Goal: Task Accomplishment & Management: Use online tool/utility

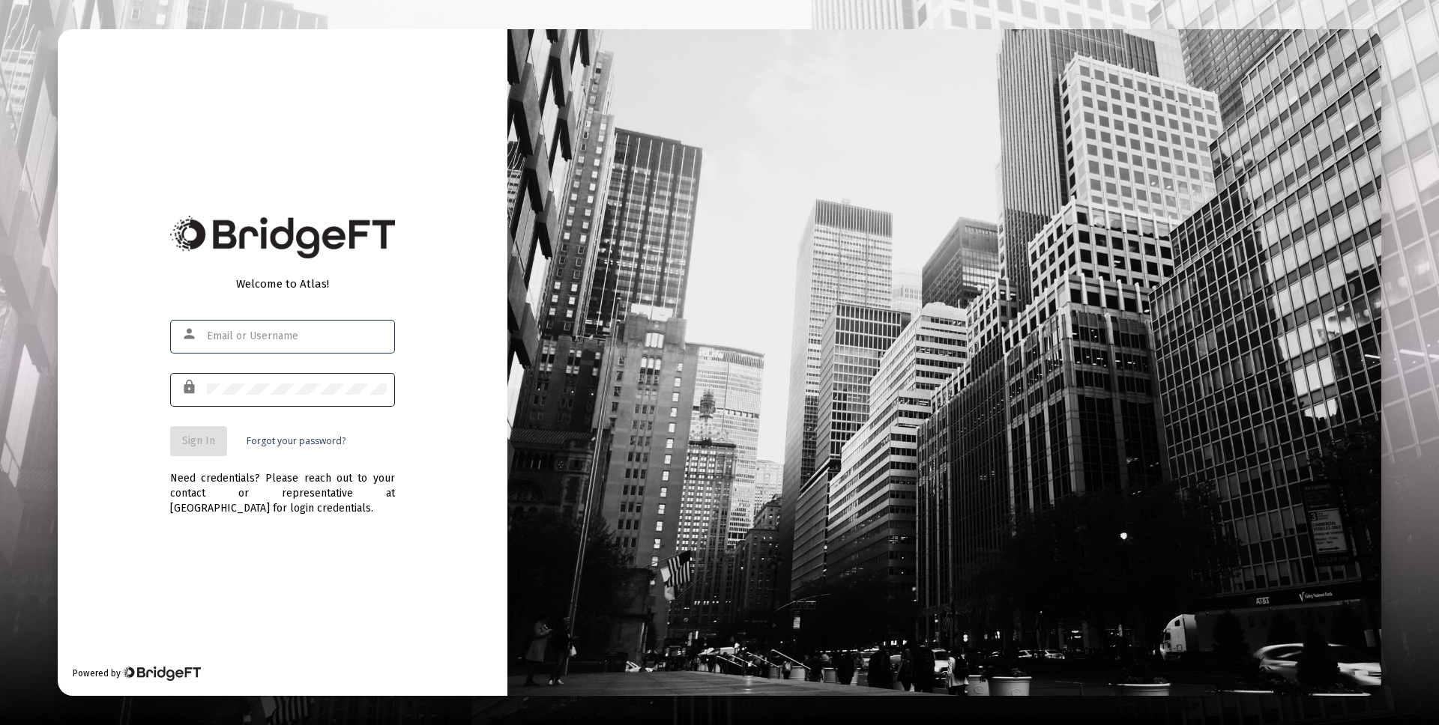
type input "[EMAIL_ADDRESS][DOMAIN_NAME]"
click at [276, 397] on div at bounding box center [297, 389] width 180 height 37
click at [206, 439] on span "Sign In" at bounding box center [198, 441] width 33 height 13
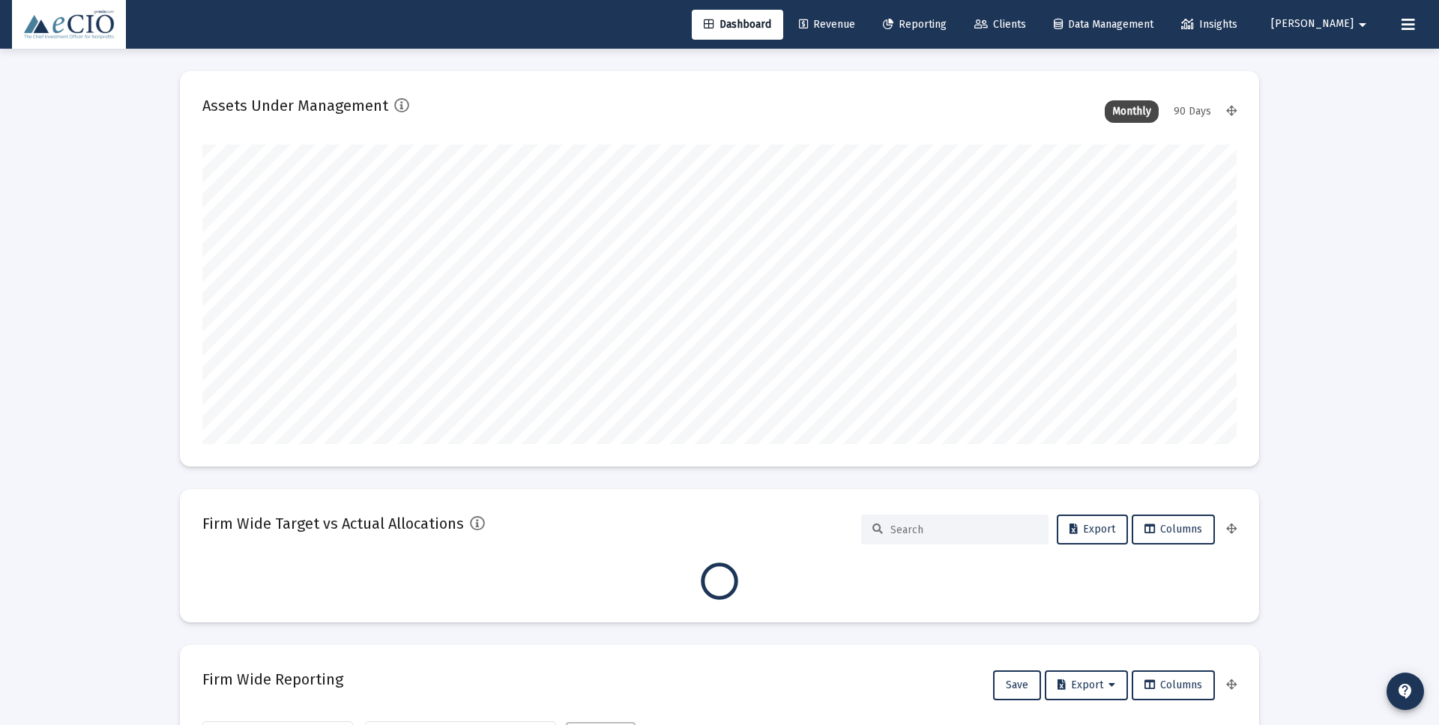
scroll to position [300, 557]
type input "[DATE]"
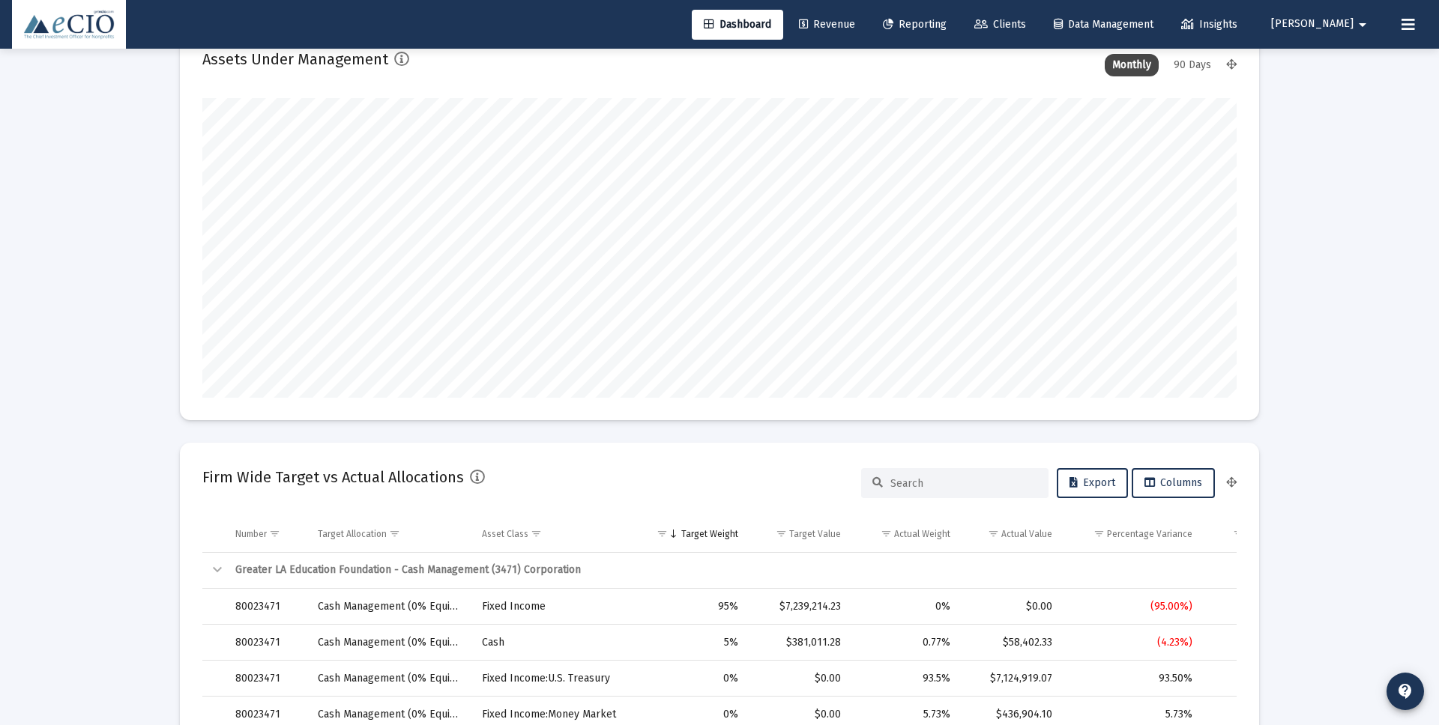
scroll to position [0, 0]
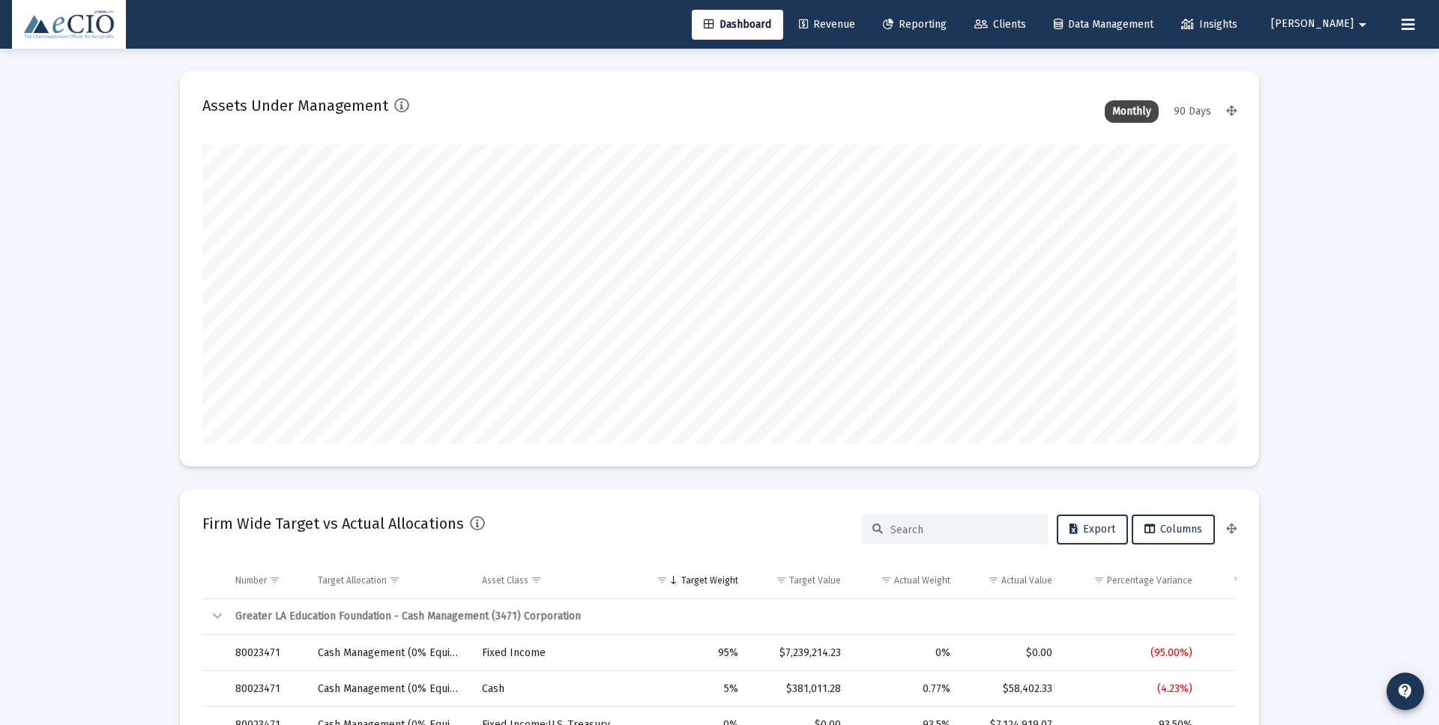
click at [946, 24] on span "Reporting" at bounding box center [915, 24] width 64 height 13
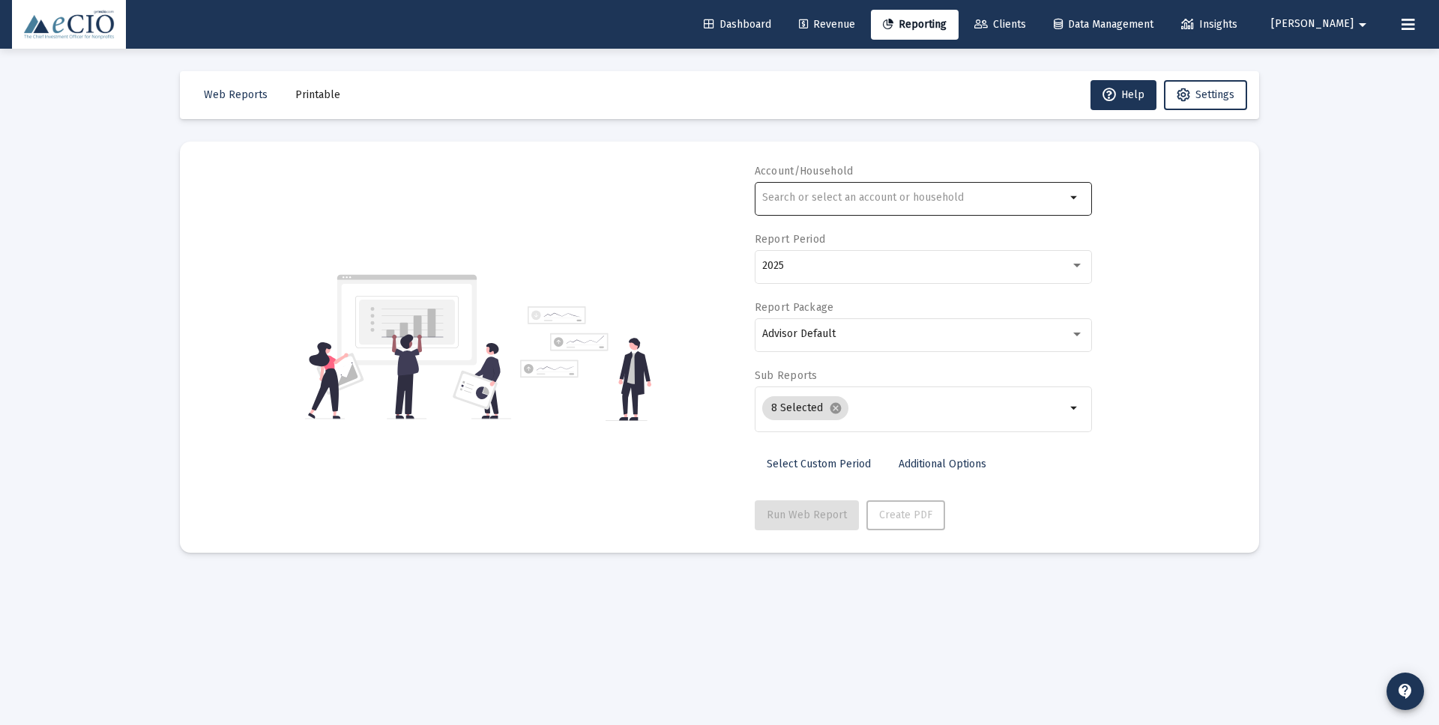
click at [816, 204] on div at bounding box center [913, 197] width 303 height 37
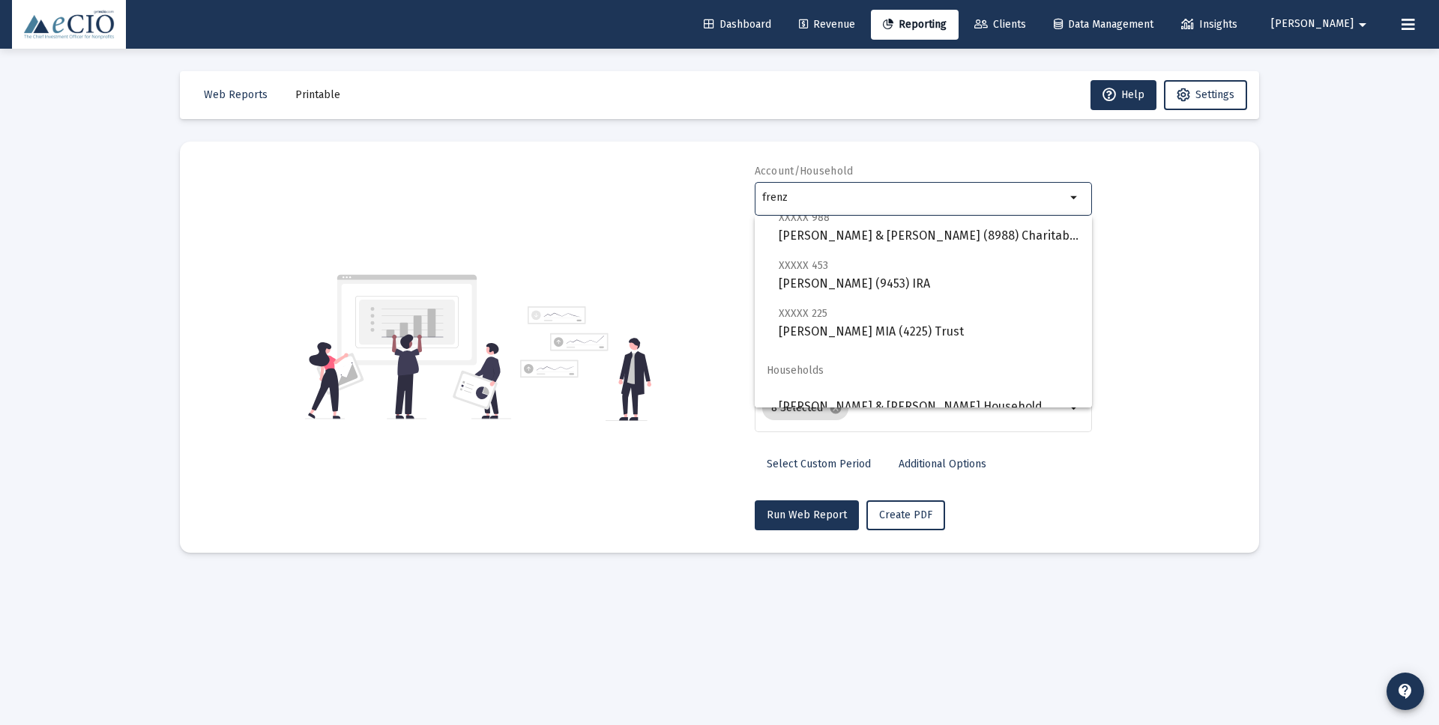
scroll to position [286, 0]
click at [824, 326] on span "XXXXX 225 [PERSON_NAME] MIA (4225) Trust" at bounding box center [928, 318] width 301 height 37
type input "[PERSON_NAME] MIA (4225) Trust"
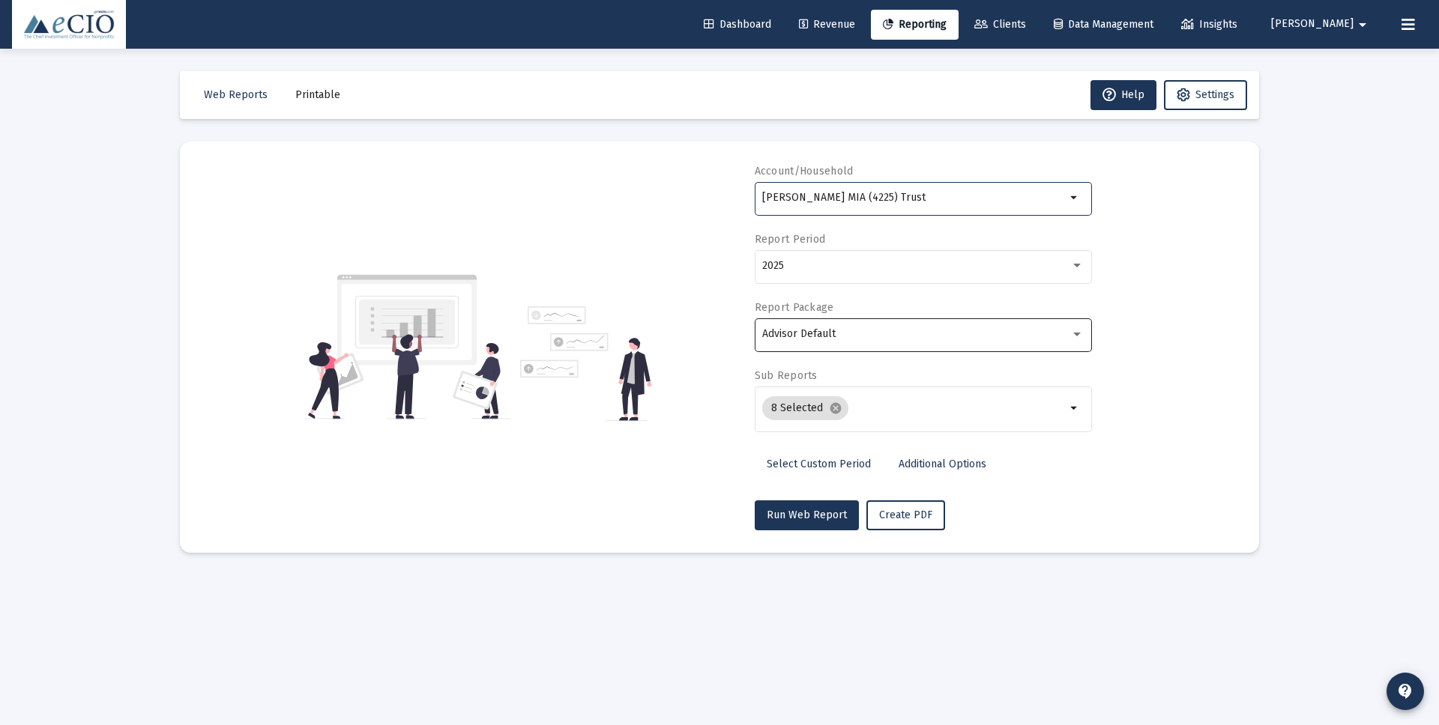
click at [1075, 334] on div at bounding box center [1076, 335] width 7 height 4
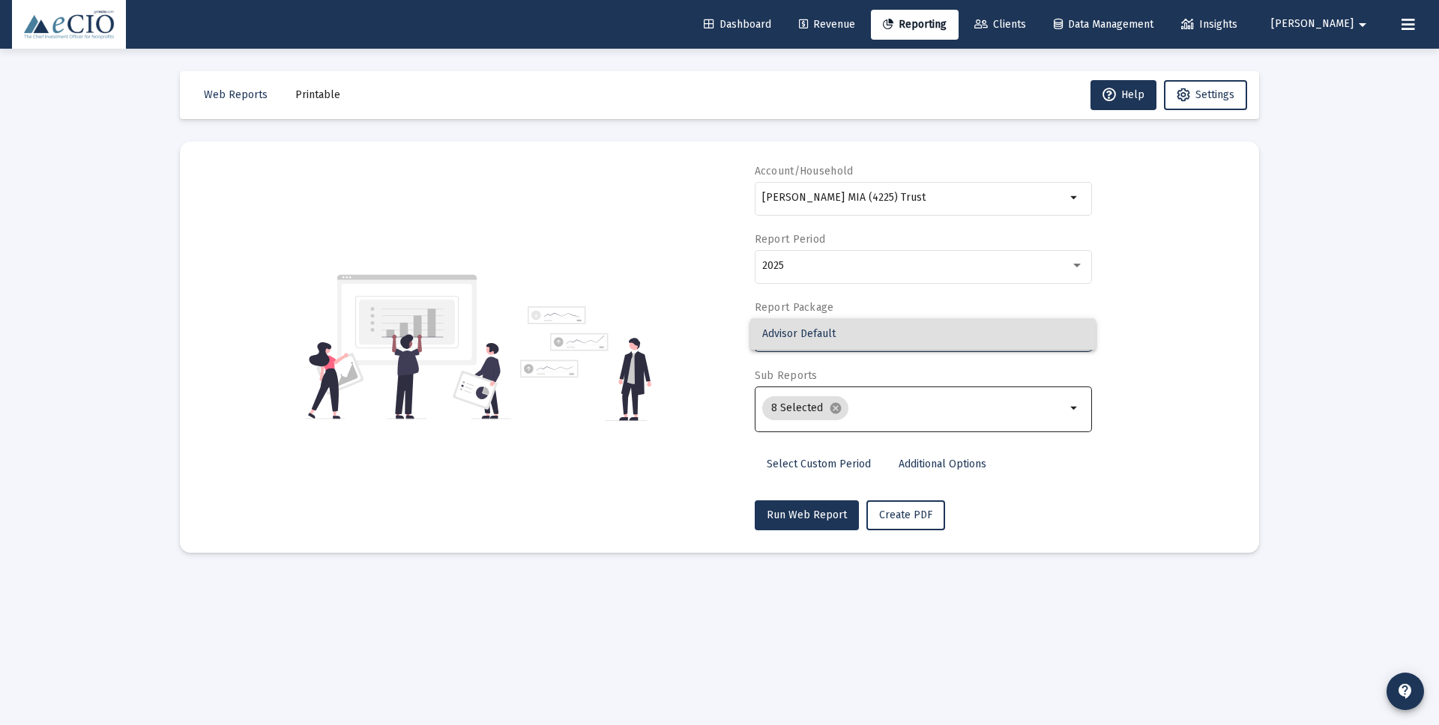
drag, startPoint x: 870, startPoint y: 408, endPoint x: 855, endPoint y: 411, distance: 15.2
click at [868, 409] on div at bounding box center [719, 362] width 1439 height 725
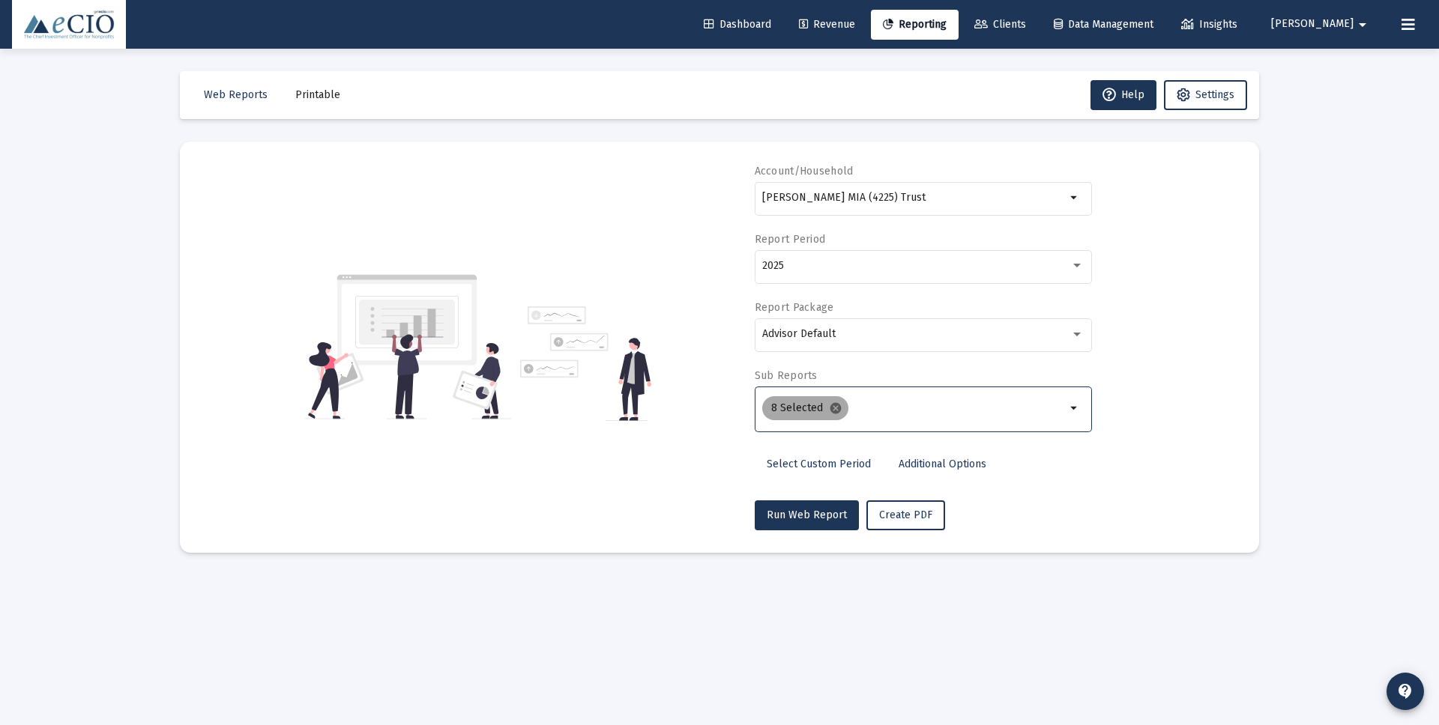
click at [835, 410] on mat-icon "cancel" at bounding box center [835, 408] width 13 height 13
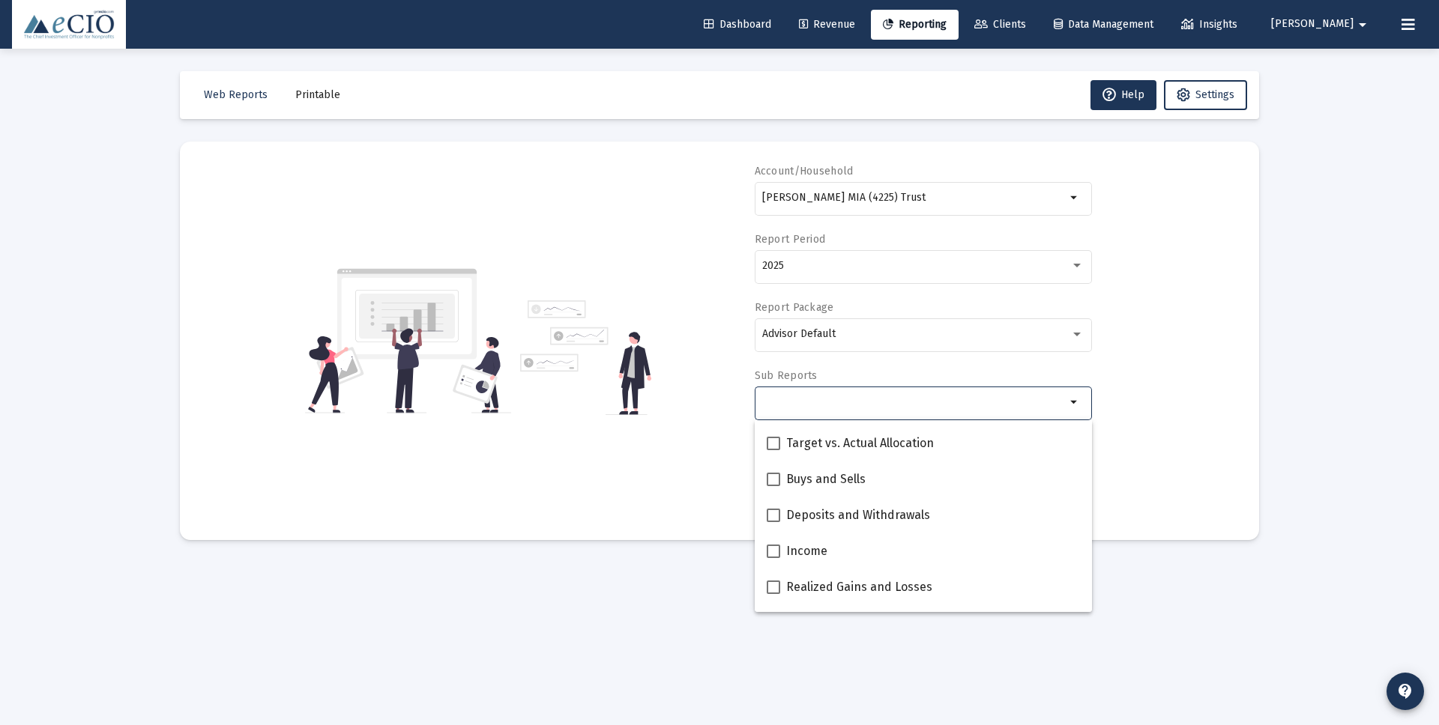
scroll to position [390, 0]
click at [774, 515] on span at bounding box center [772, 516] width 13 height 13
click at [773, 524] on input "Deposits and Withdrawals" at bounding box center [772, 524] width 1 height 1
checkbox input "true"
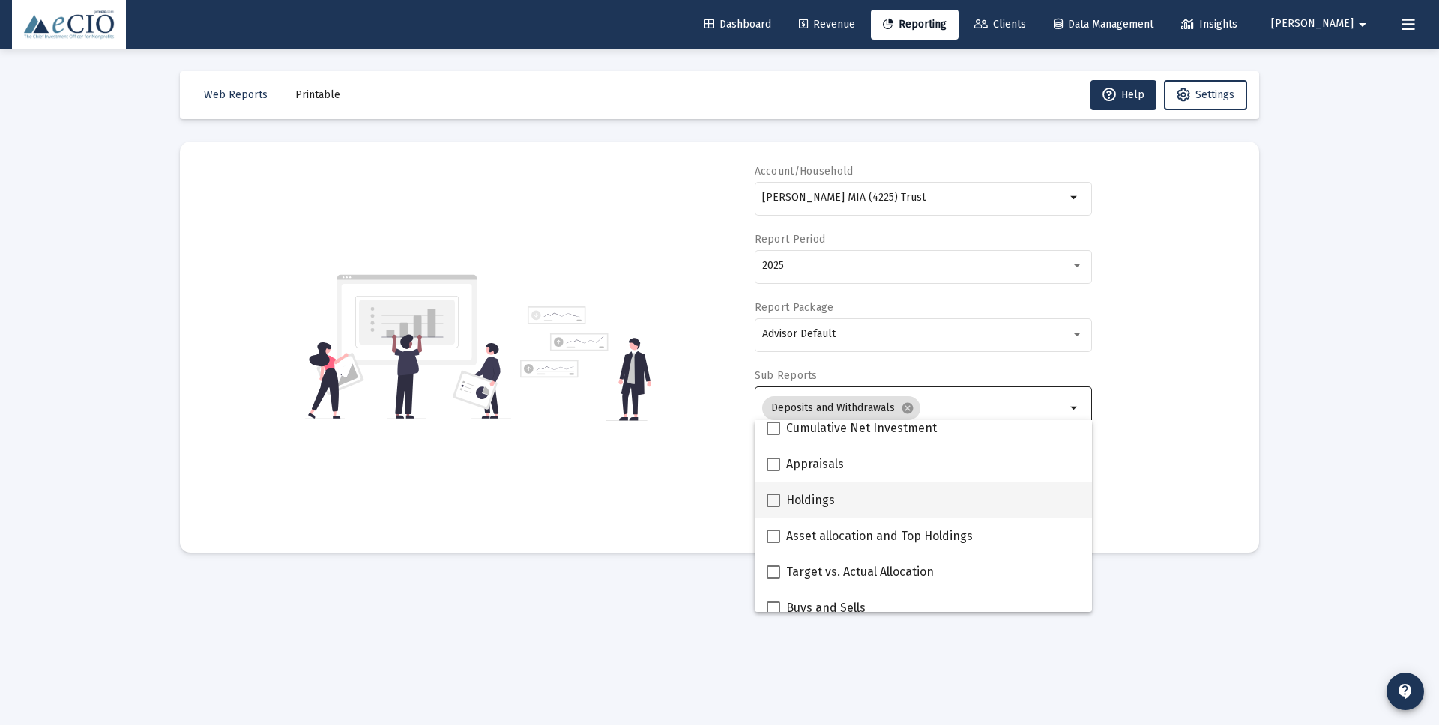
scroll to position [265, 0]
click at [773, 498] on span at bounding box center [772, 497] width 13 height 13
click at [773, 504] on input "Holdings" at bounding box center [772, 504] width 1 height 1
checkbox input "true"
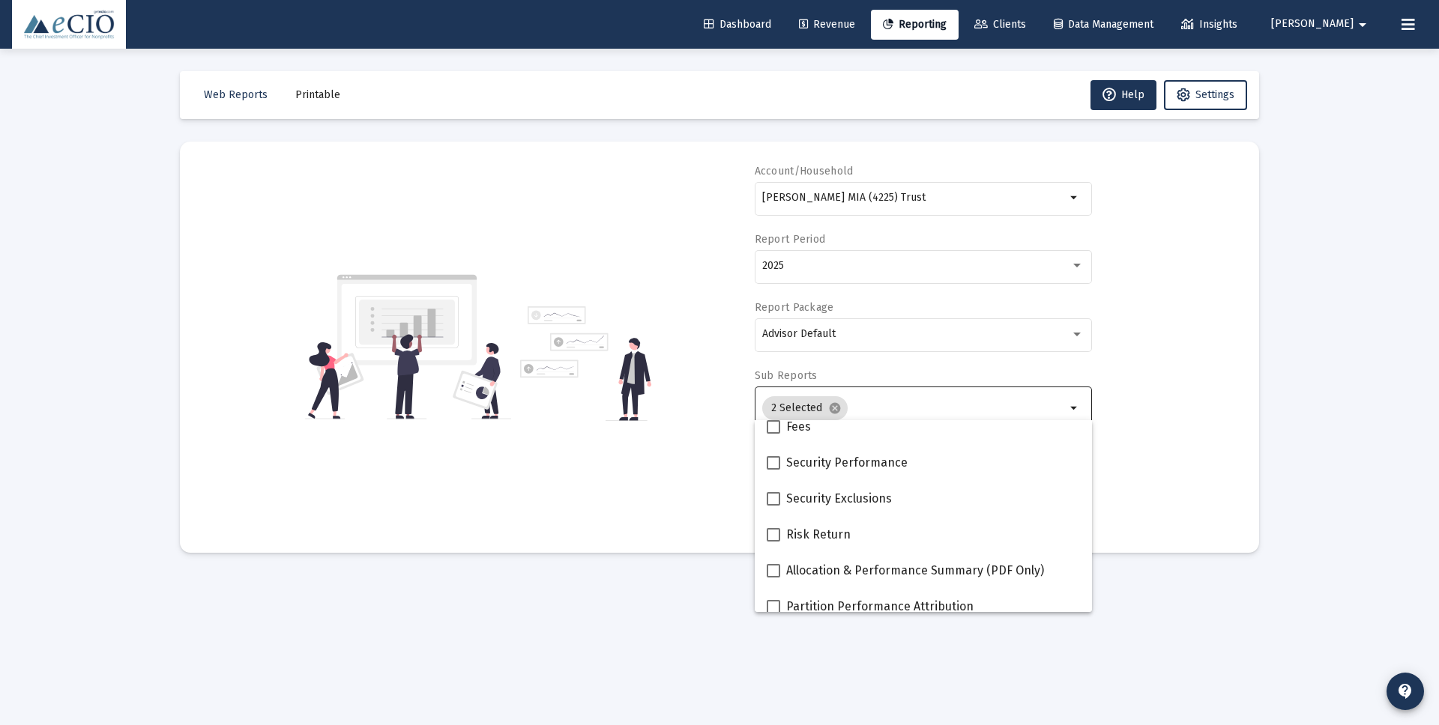
scroll to position [599, 0]
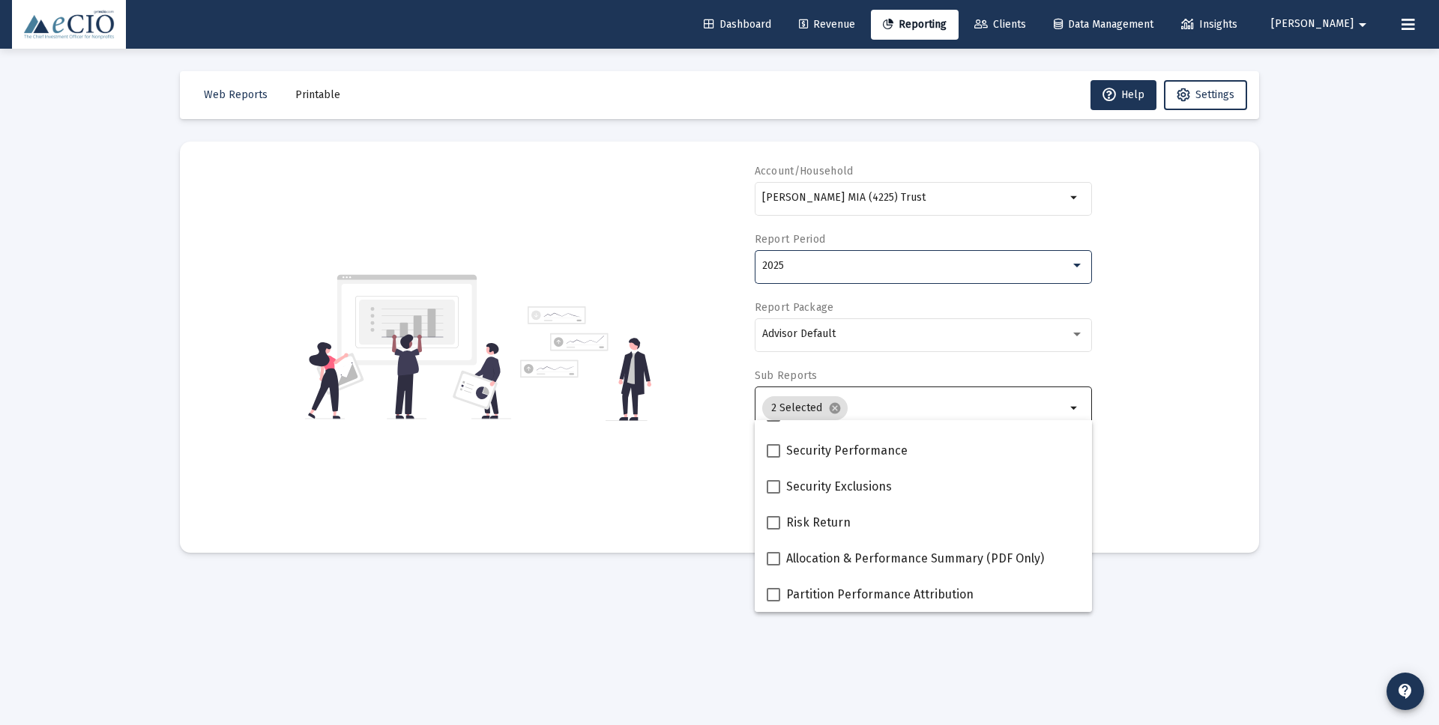
click at [1079, 262] on div at bounding box center [1076, 266] width 13 height 12
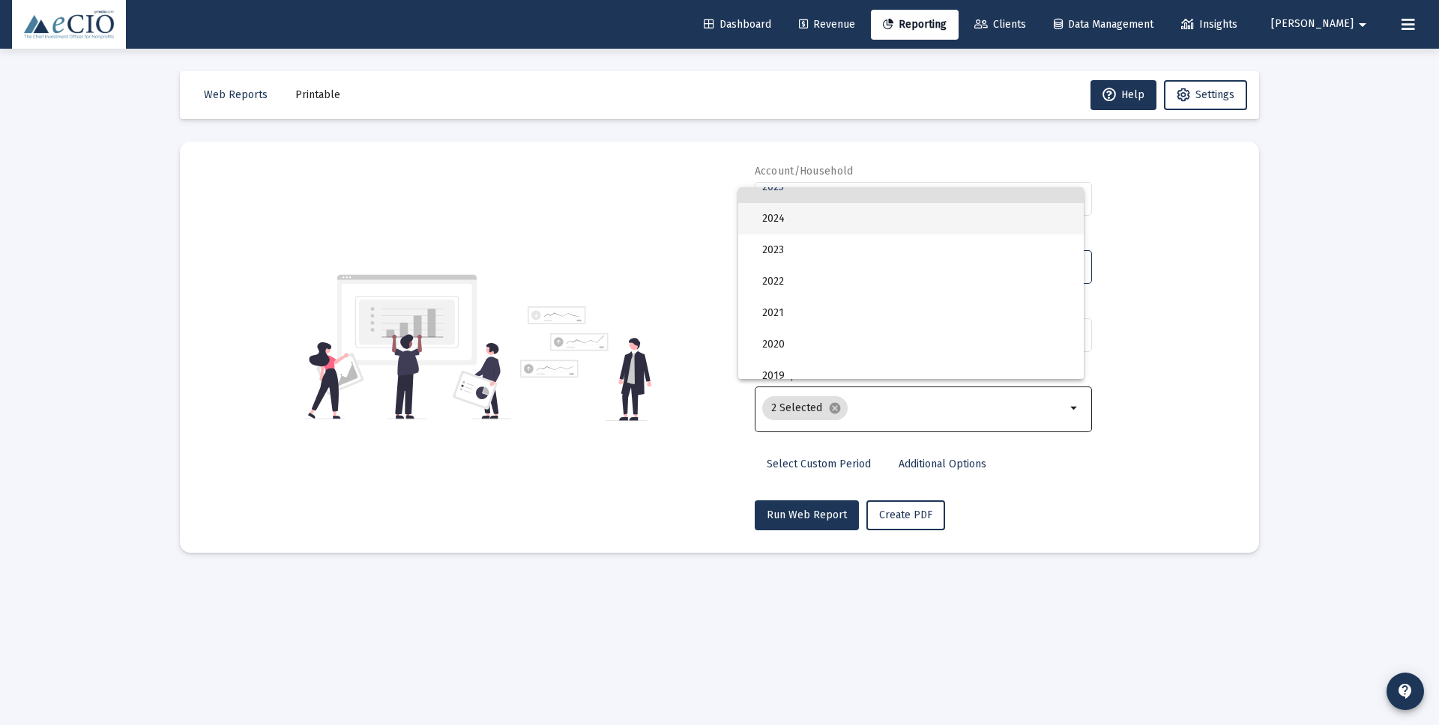
scroll to position [82, 0]
click at [778, 309] on span "2021" at bounding box center [916, 309] width 309 height 31
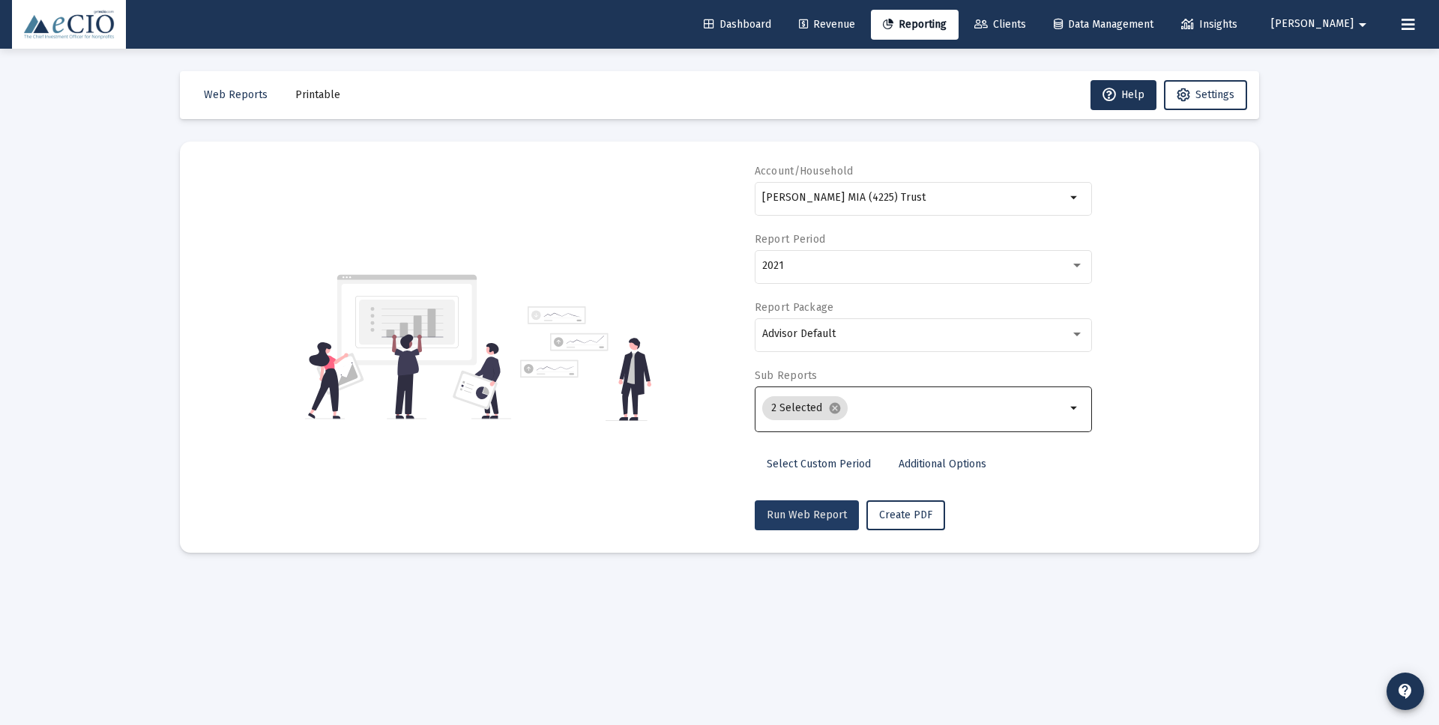
click at [808, 517] on span "Run Web Report" at bounding box center [806, 515] width 80 height 13
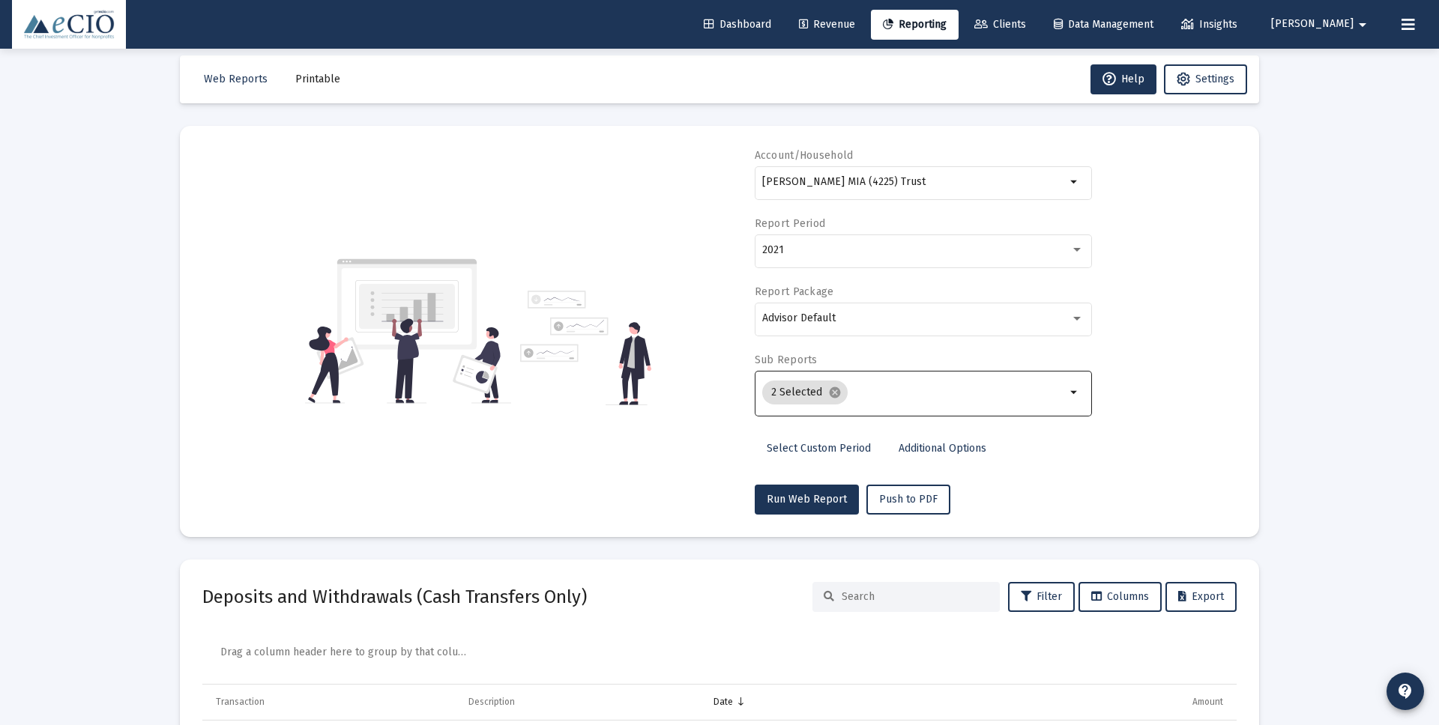
scroll to position [17, 0]
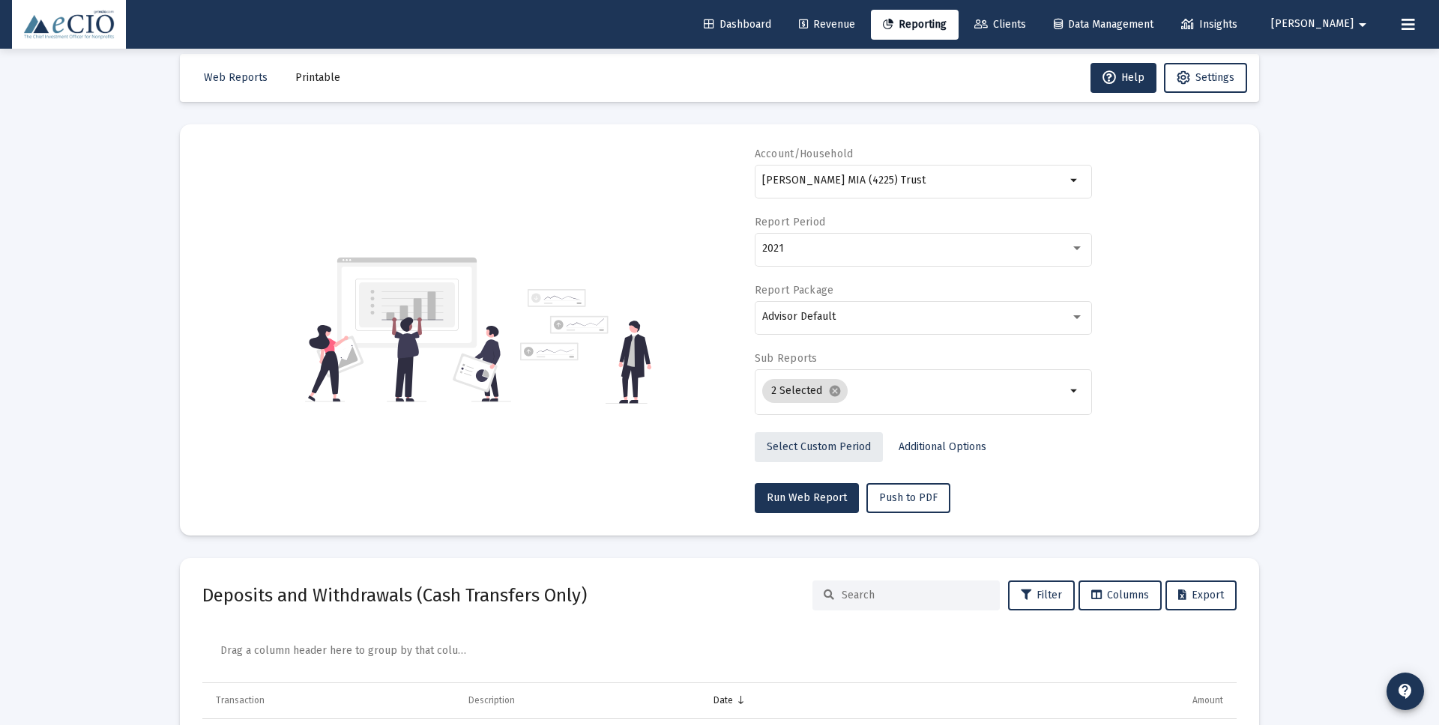
click at [829, 444] on span "Select Custom Period" at bounding box center [818, 447] width 104 height 13
click at [1252, 292] on mat-card "Account/Household [PERSON_NAME] MIA (4225) Trust arrow_drop_down Start Date End…" at bounding box center [719, 329] width 1079 height 411
click at [1090, 248] on icon "Open calendar" at bounding box center [1088, 249] width 16 height 16
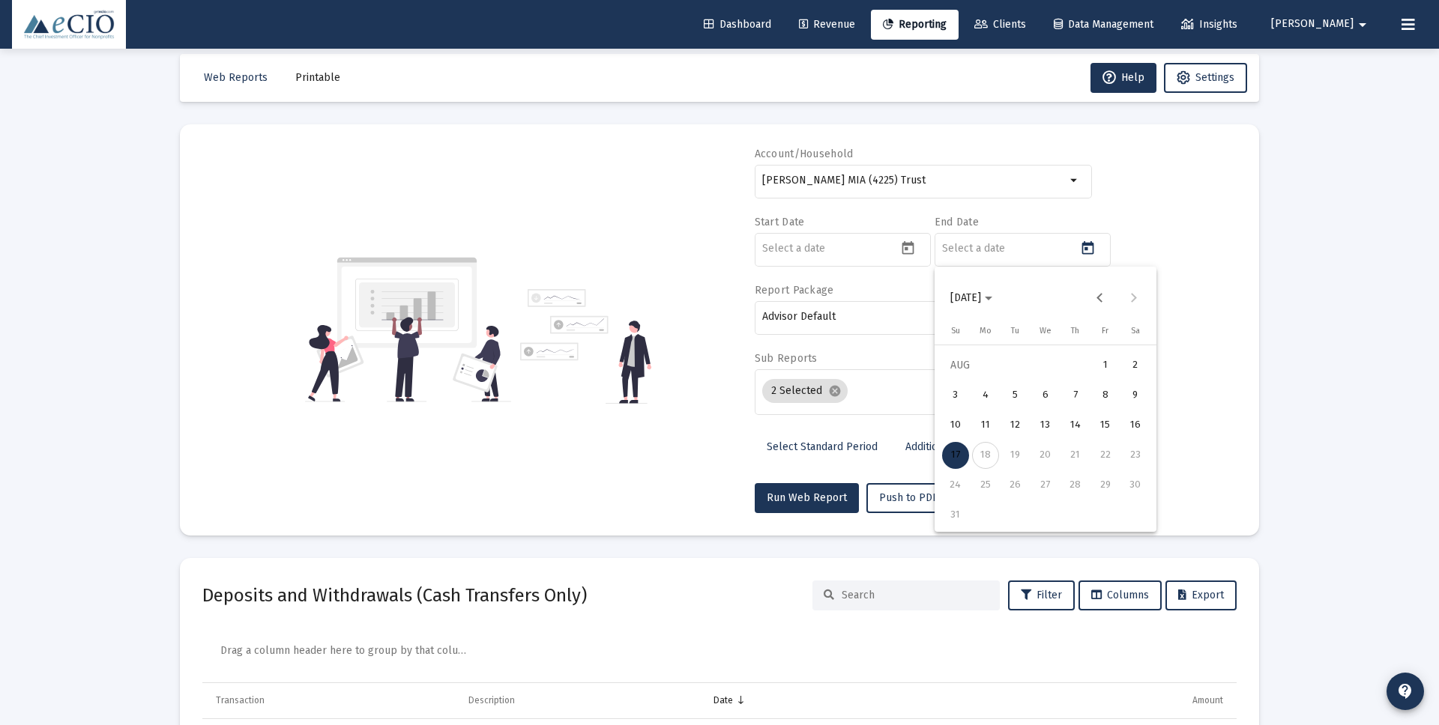
click at [992, 297] on polygon "Choose month and year" at bounding box center [987, 299] width 7 height 4
click at [1116, 462] on div "2021" at bounding box center [1123, 464] width 47 height 27
click at [1122, 434] on div "DEC" at bounding box center [1123, 434] width 47 height 27
click at [1106, 485] on div "31" at bounding box center [1105, 485] width 27 height 27
type input "[DATE]"
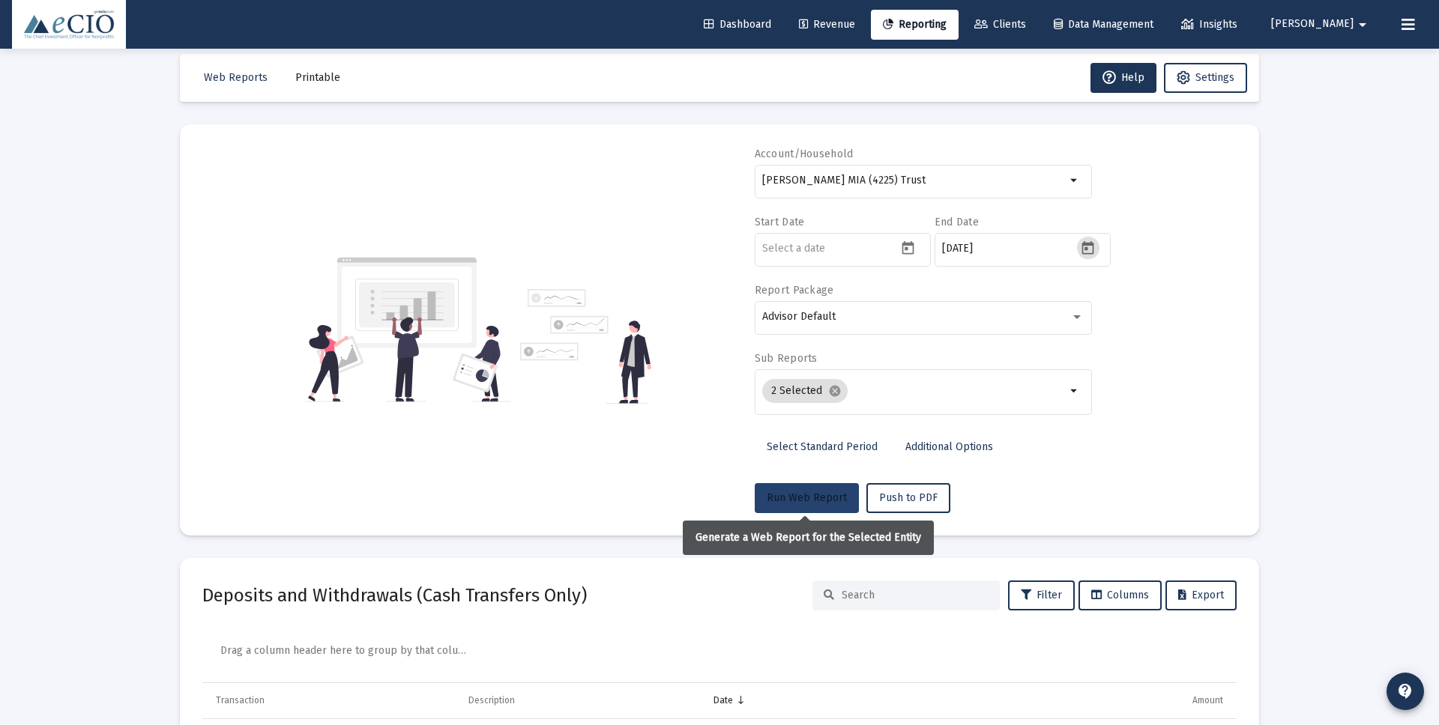
click at [809, 494] on span "Run Web Report" at bounding box center [806, 497] width 80 height 13
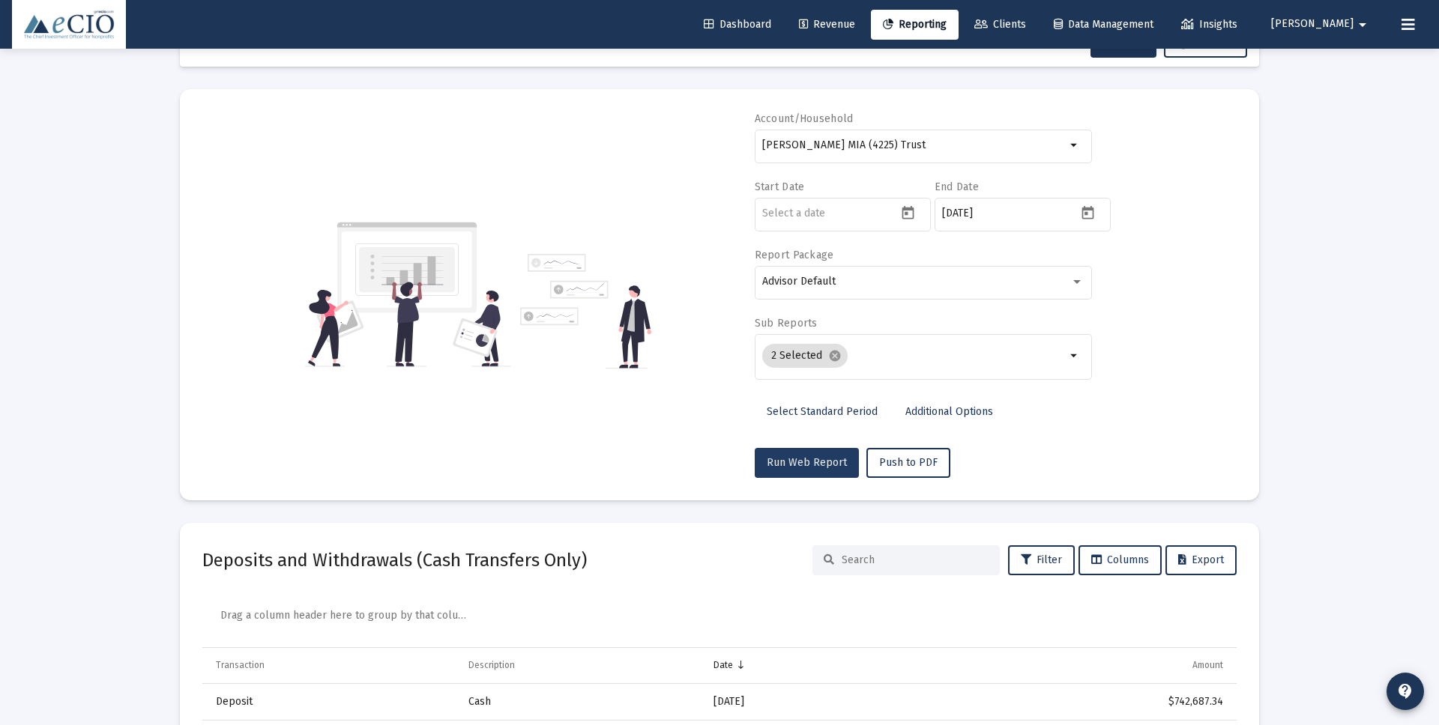
scroll to position [51, 0]
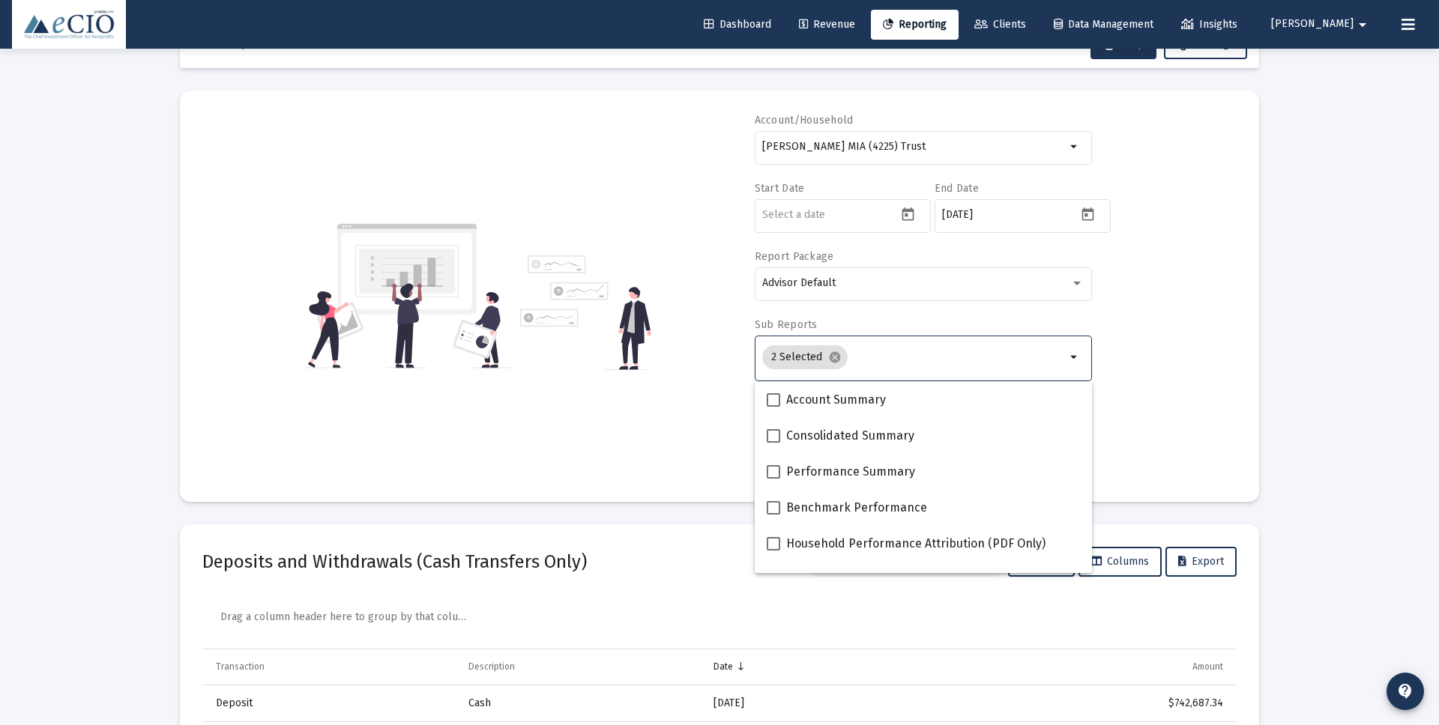
click at [853, 361] on input "Selection" at bounding box center [959, 357] width 212 height 12
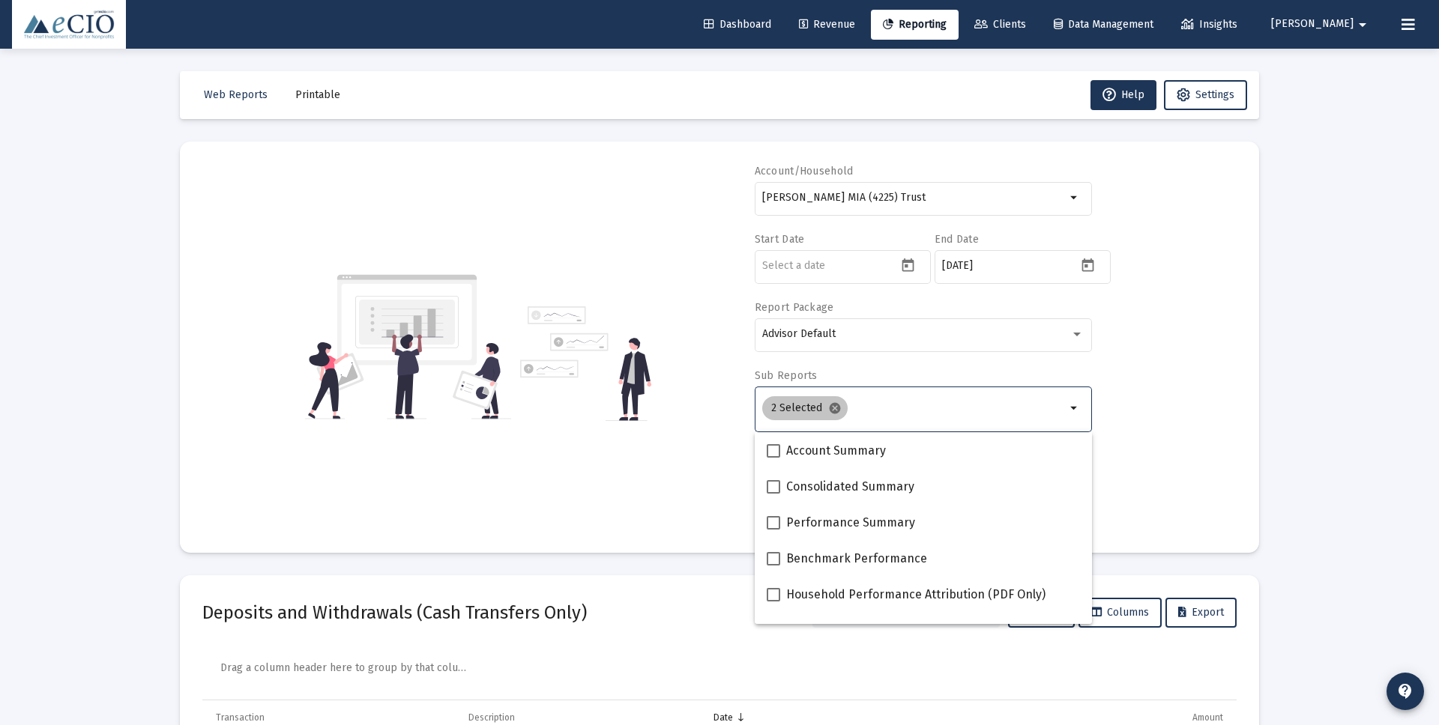
scroll to position [1, 0]
click at [831, 398] on mat-chip "2 Selected cancel" at bounding box center [804, 408] width 85 height 24
click at [832, 408] on mat-icon "cancel" at bounding box center [834, 407] width 13 height 13
checkbox input "false"
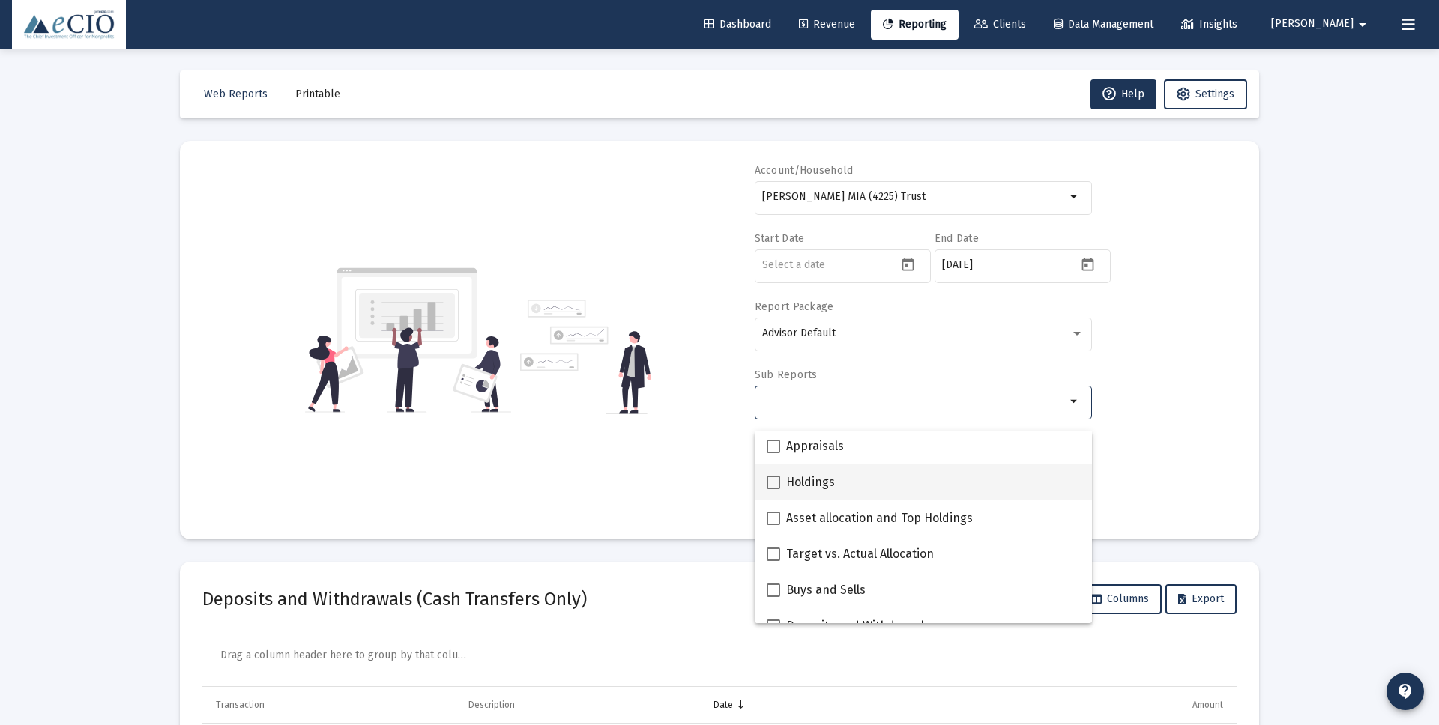
scroll to position [295, 0]
click at [775, 479] on span at bounding box center [772, 478] width 13 height 13
click at [773, 485] on input "Holdings" at bounding box center [772, 485] width 1 height 1
checkbox input "true"
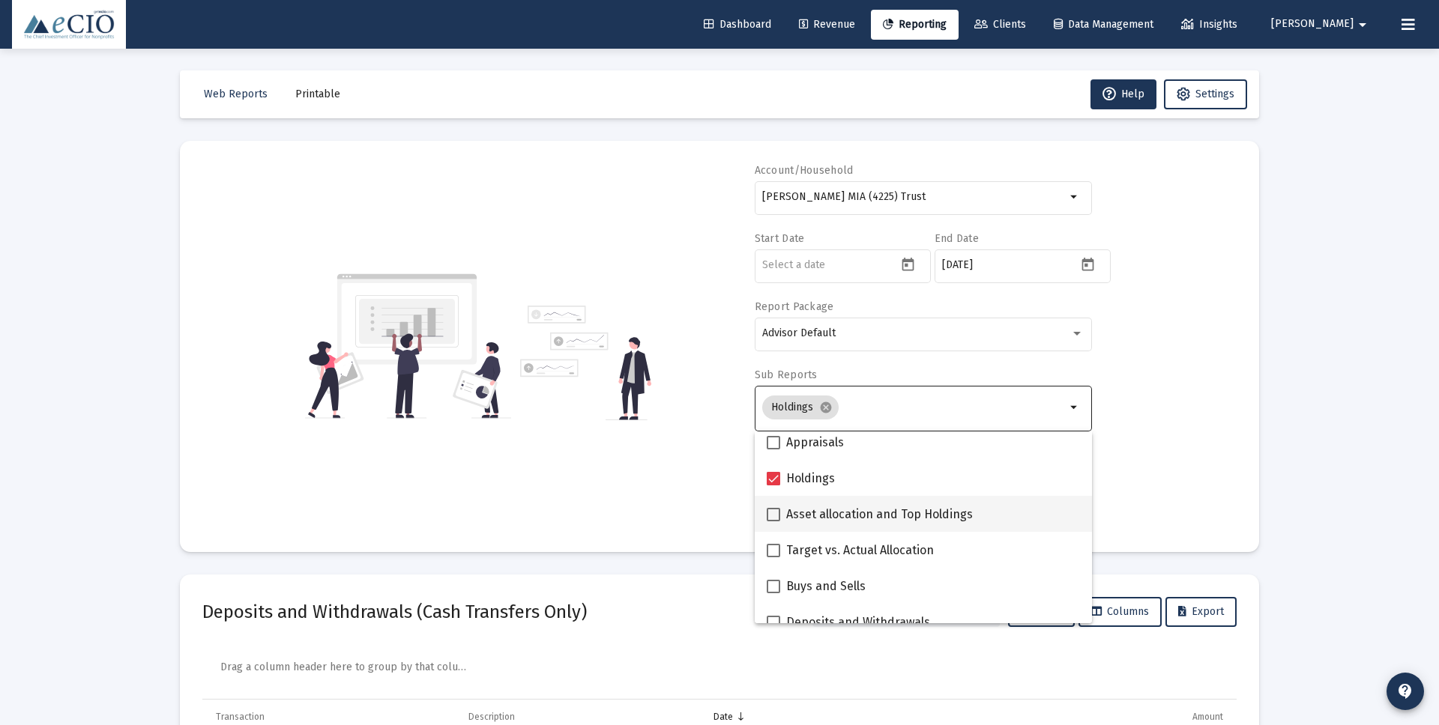
scroll to position [297, 0]
click at [1229, 485] on div "Account/Household [PERSON_NAME] MIA (4225) Trust arrow_drop_down Start Date End…" at bounding box center [719, 346] width 1034 height 366
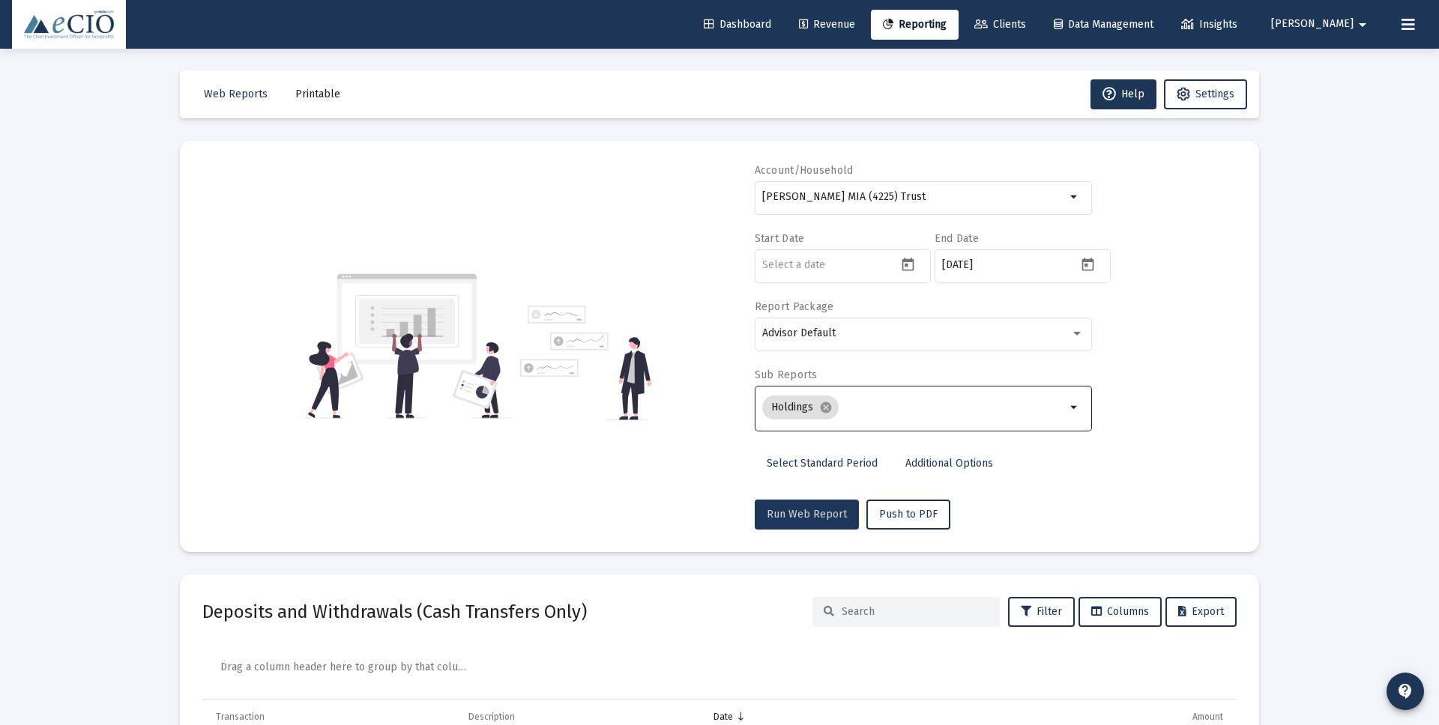
click at [805, 511] on span "Run Web Report" at bounding box center [806, 514] width 80 height 13
click at [796, 518] on span "Run Web Report" at bounding box center [806, 514] width 80 height 13
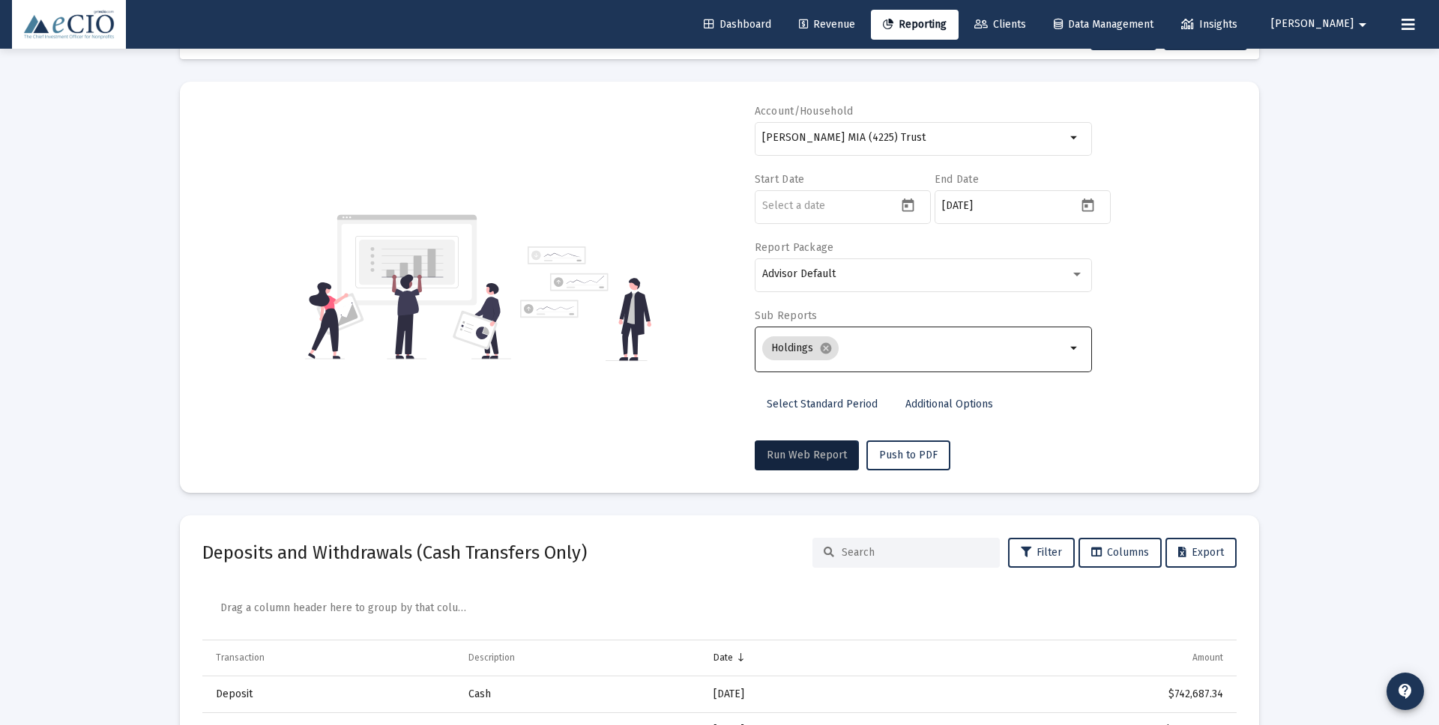
scroll to position [0, 0]
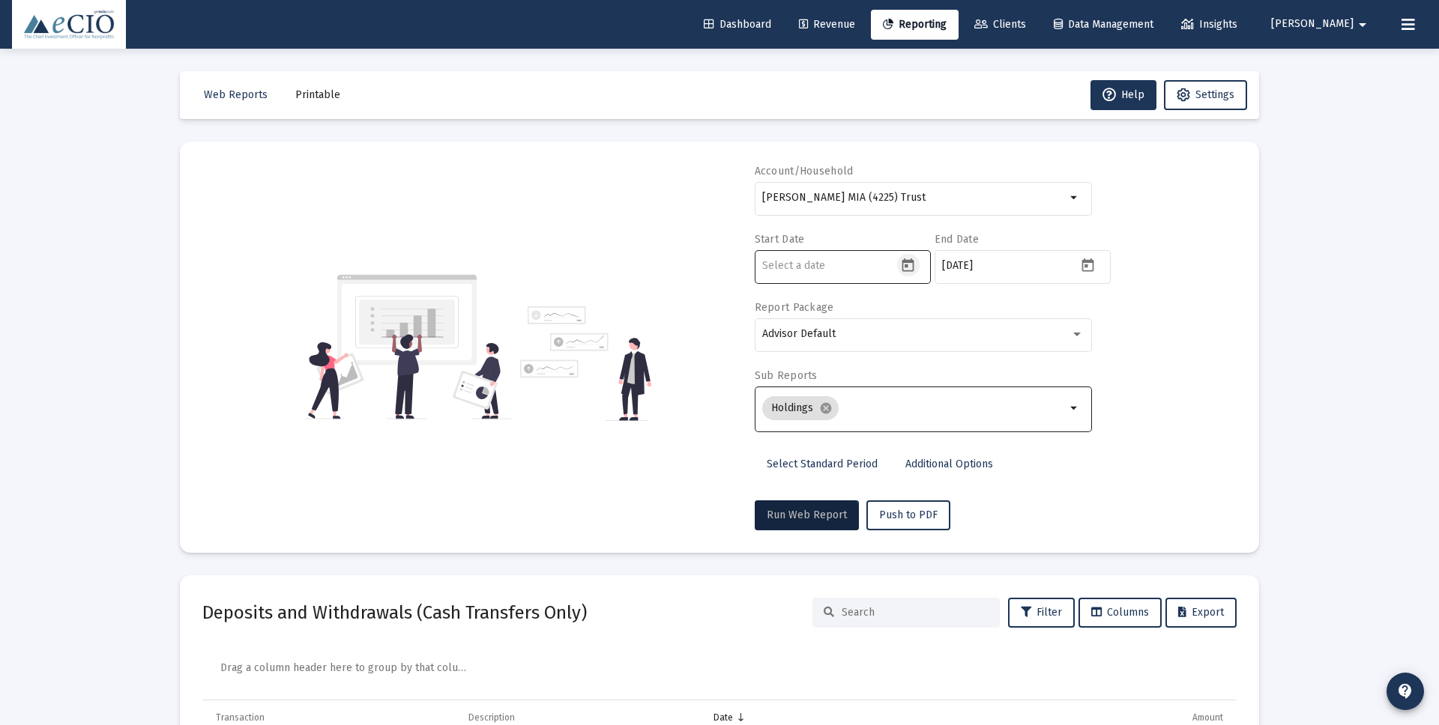
click at [910, 265] on icon "Open calendar" at bounding box center [908, 266] width 16 height 16
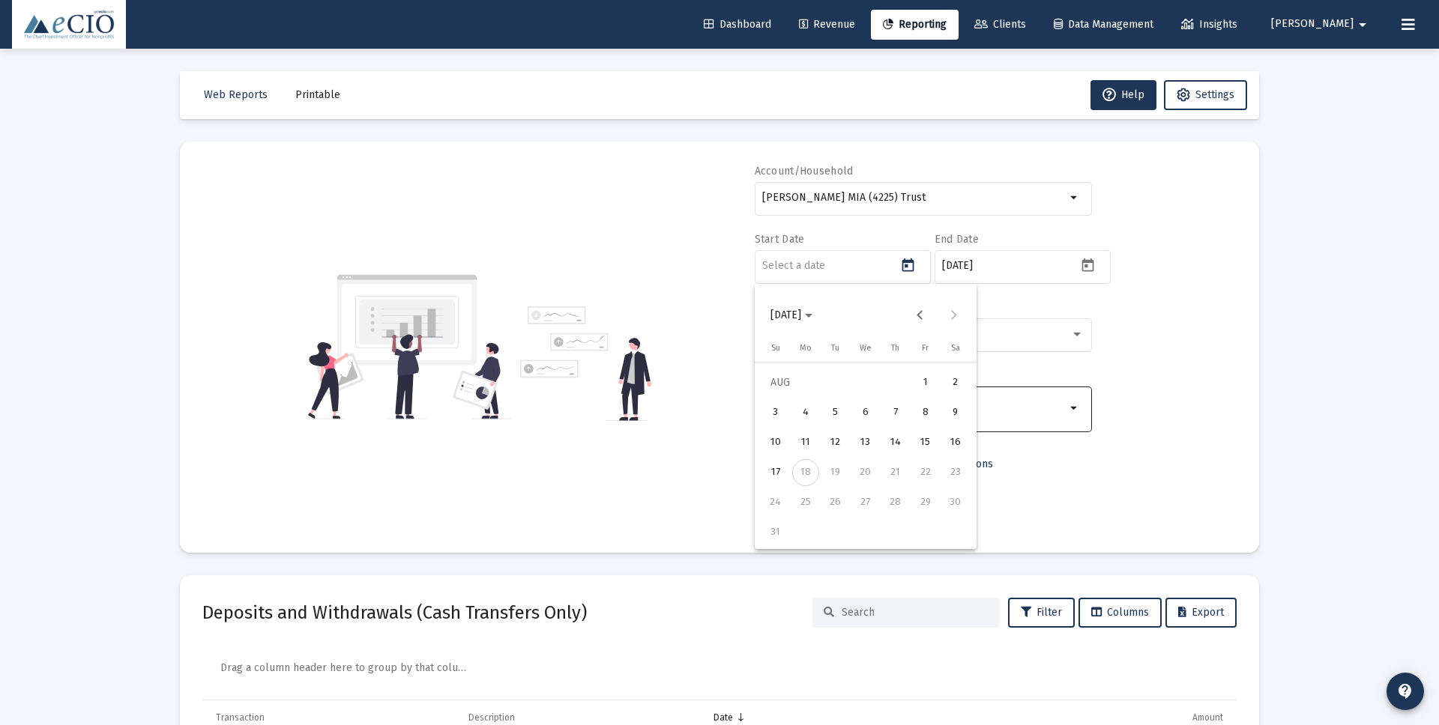
click at [1303, 354] on div at bounding box center [719, 362] width 1439 height 725
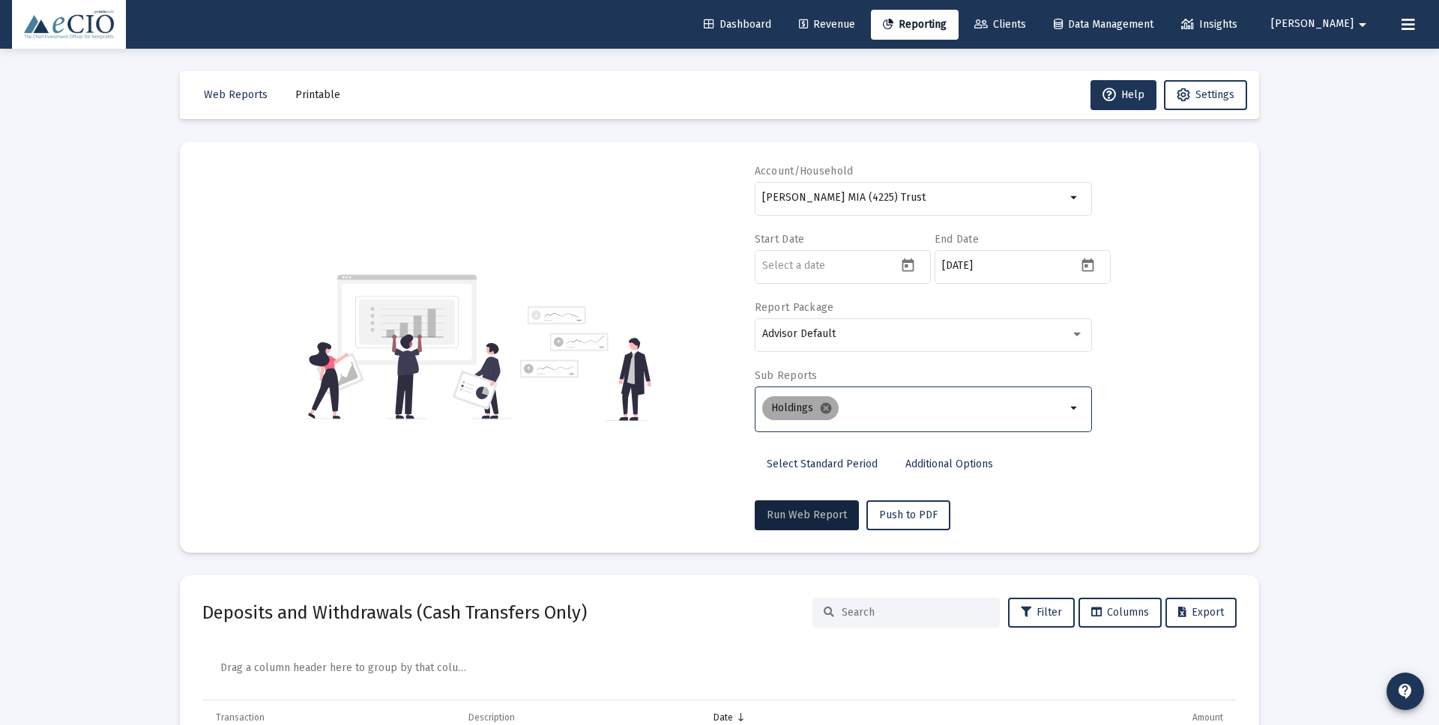
click at [828, 410] on mat-icon "cancel" at bounding box center [825, 408] width 13 height 13
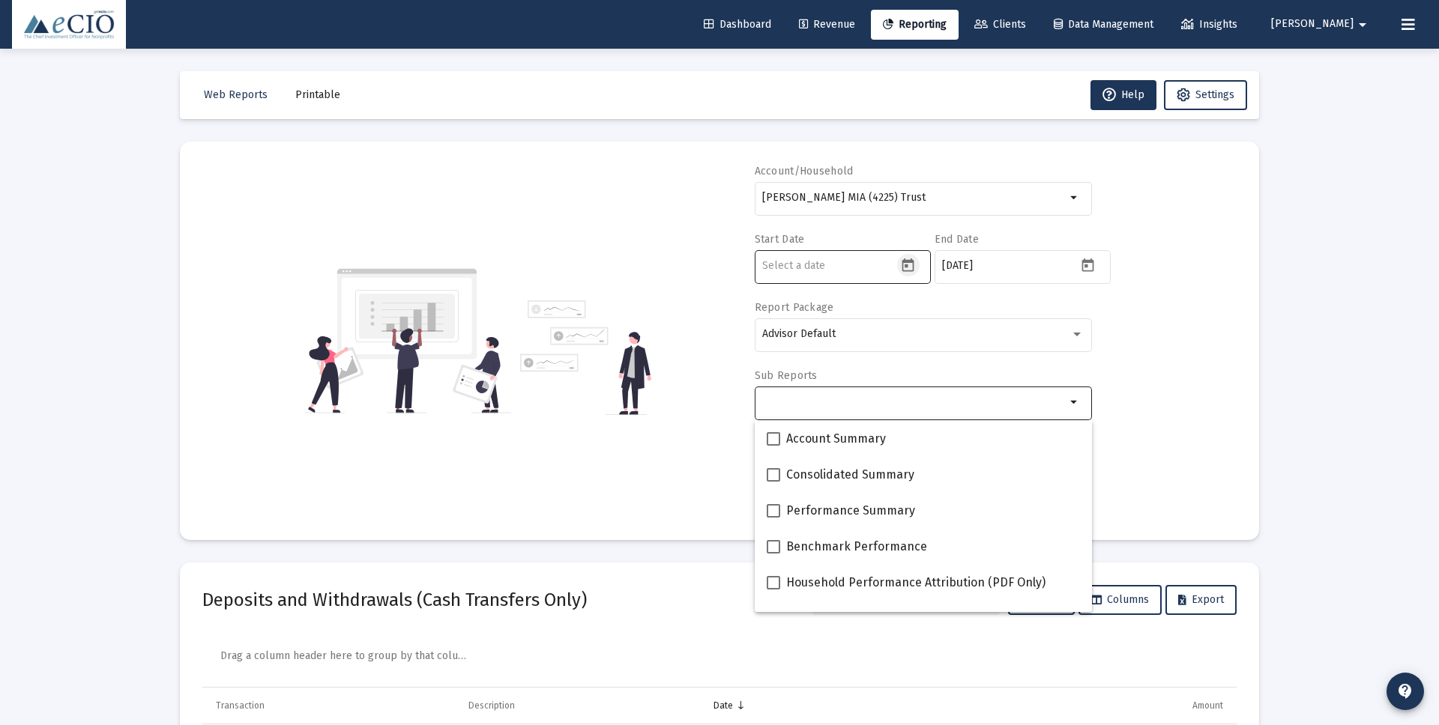
click at [907, 264] on icon "Open calendar" at bounding box center [908, 266] width 16 height 16
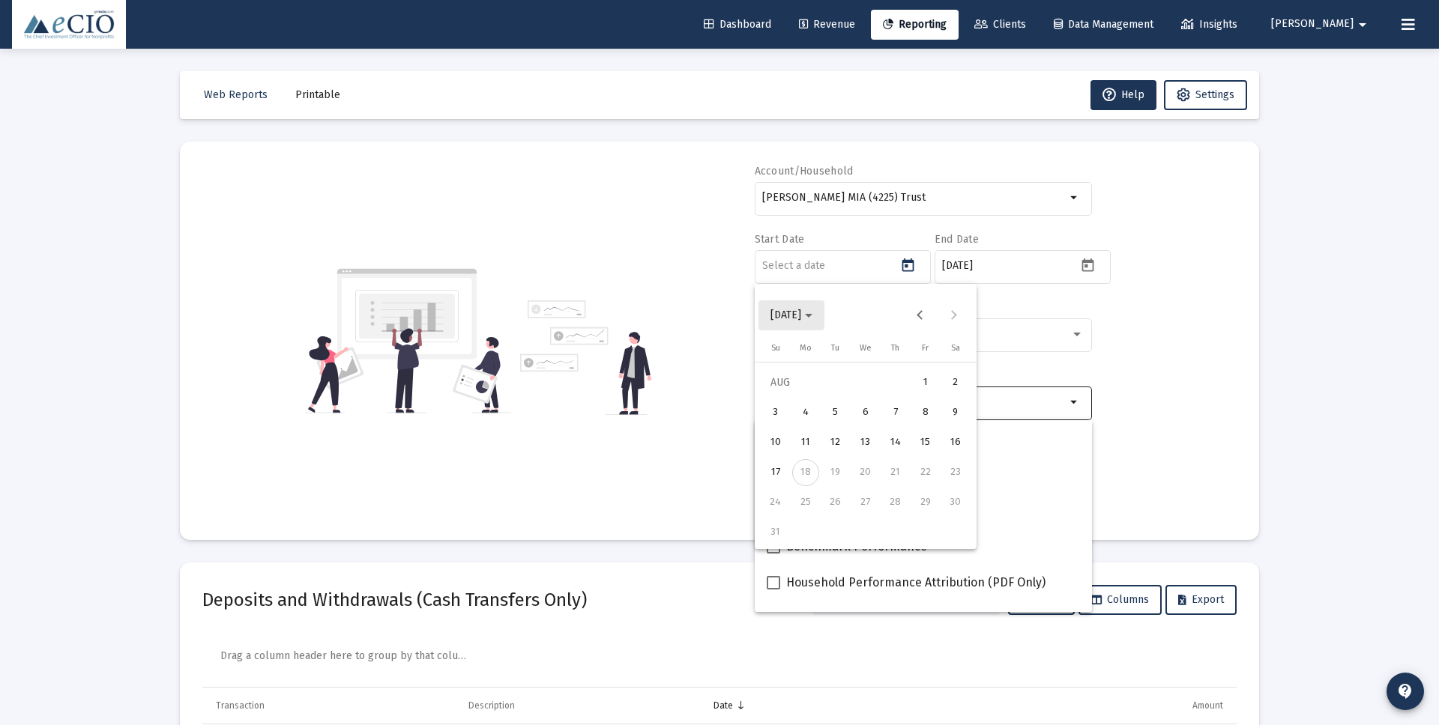
click at [812, 313] on span "[DATE]" at bounding box center [791, 315] width 42 height 13
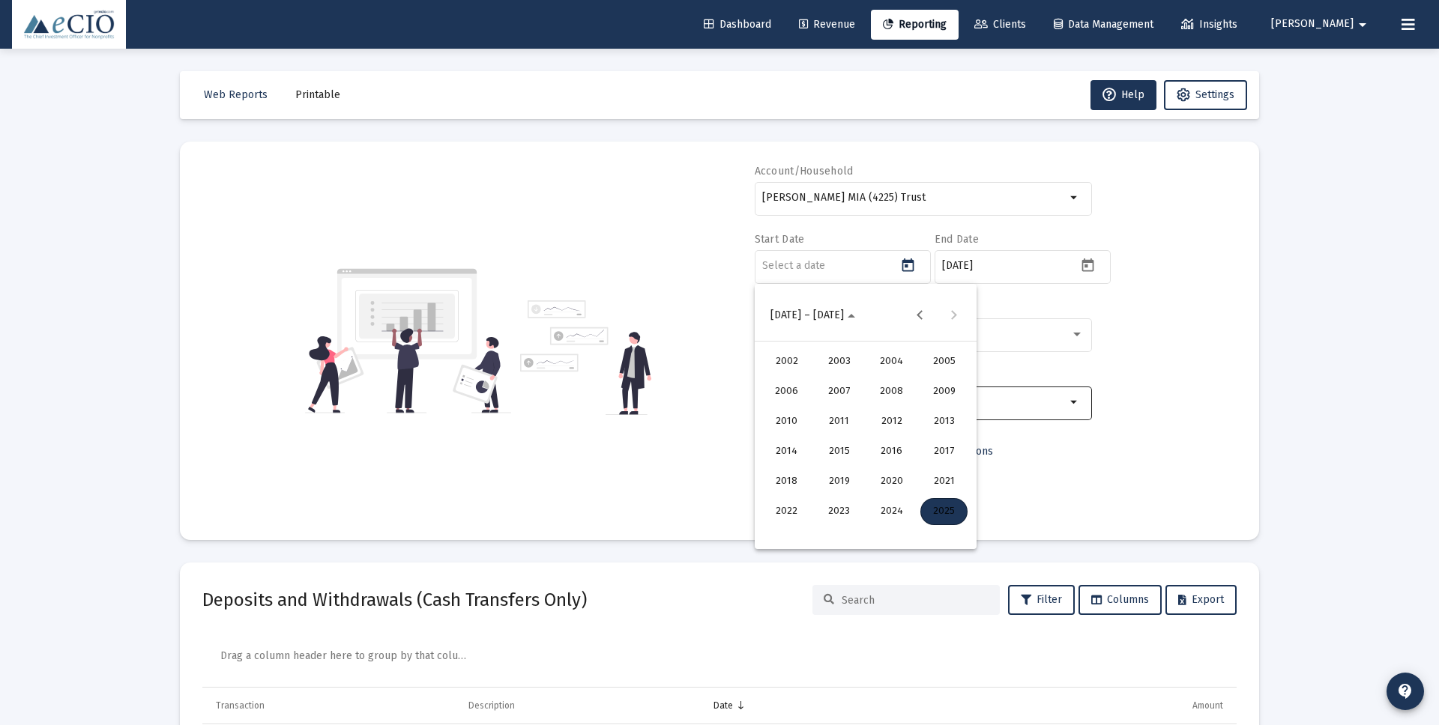
click at [946, 485] on div "2021" at bounding box center [943, 481] width 47 height 27
click at [784, 388] on div "JAN" at bounding box center [786, 391] width 47 height 27
click at [925, 381] on div "1" at bounding box center [925, 382] width 27 height 27
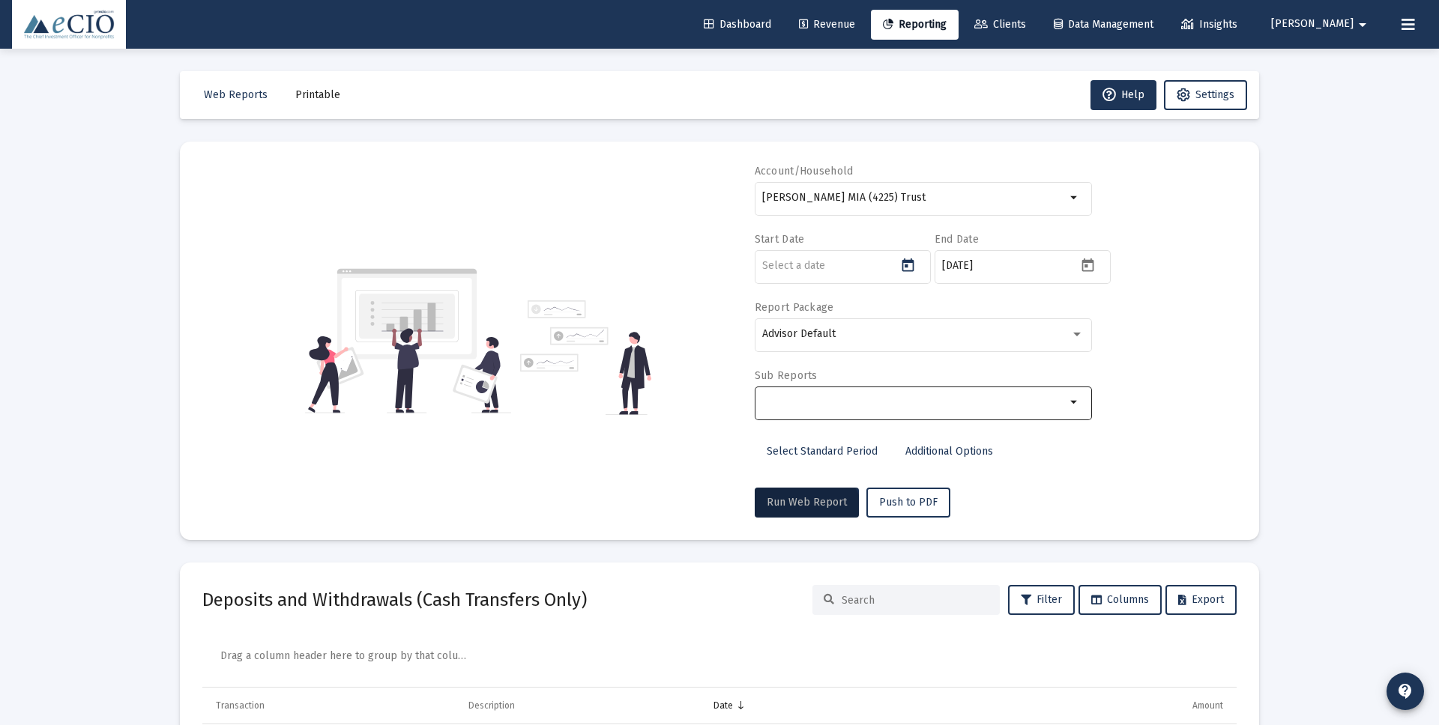
type input "[DATE]"
click at [1325, 328] on div "Loading... Web Reports Printable Help Settings Account/Household [PERSON_NAME] …" at bounding box center [719, 617] width 1439 height 1234
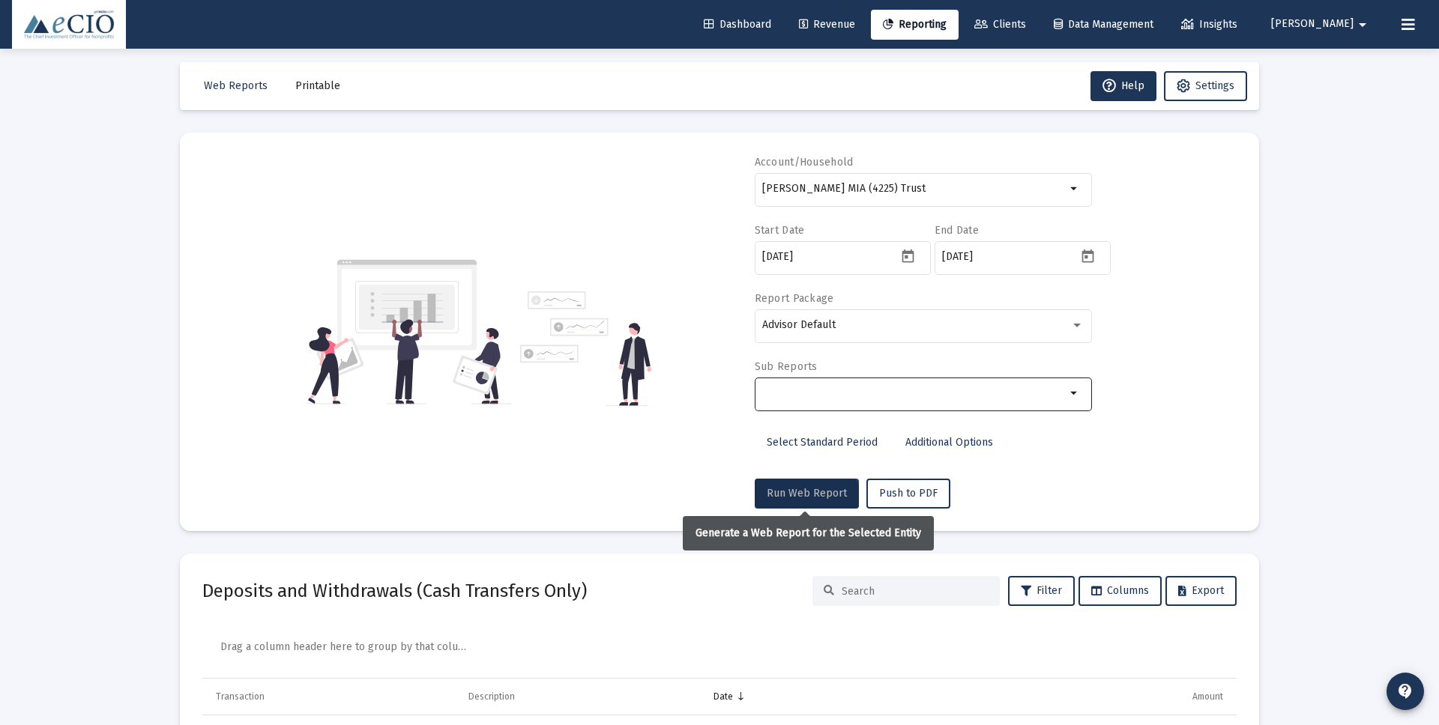
scroll to position [12, 0]
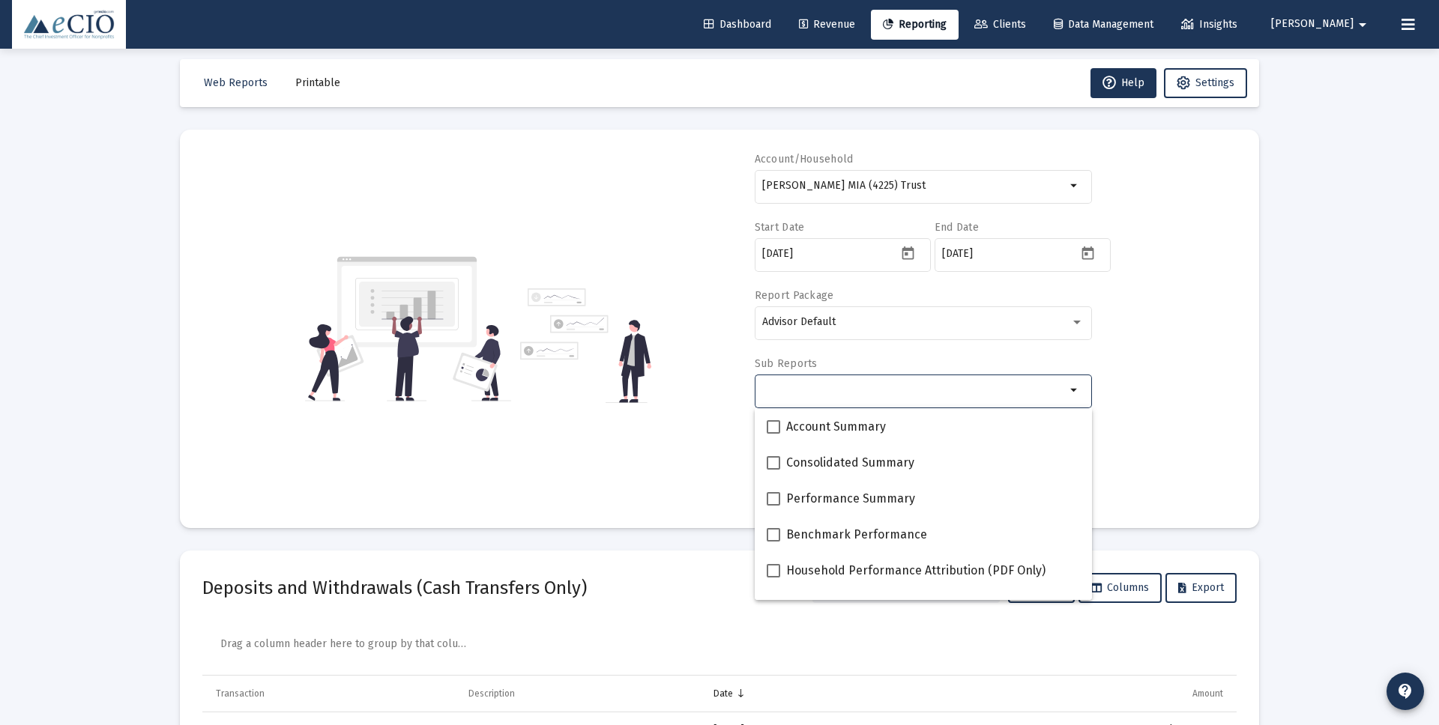
click at [821, 393] on input "Selection" at bounding box center [913, 390] width 303 height 12
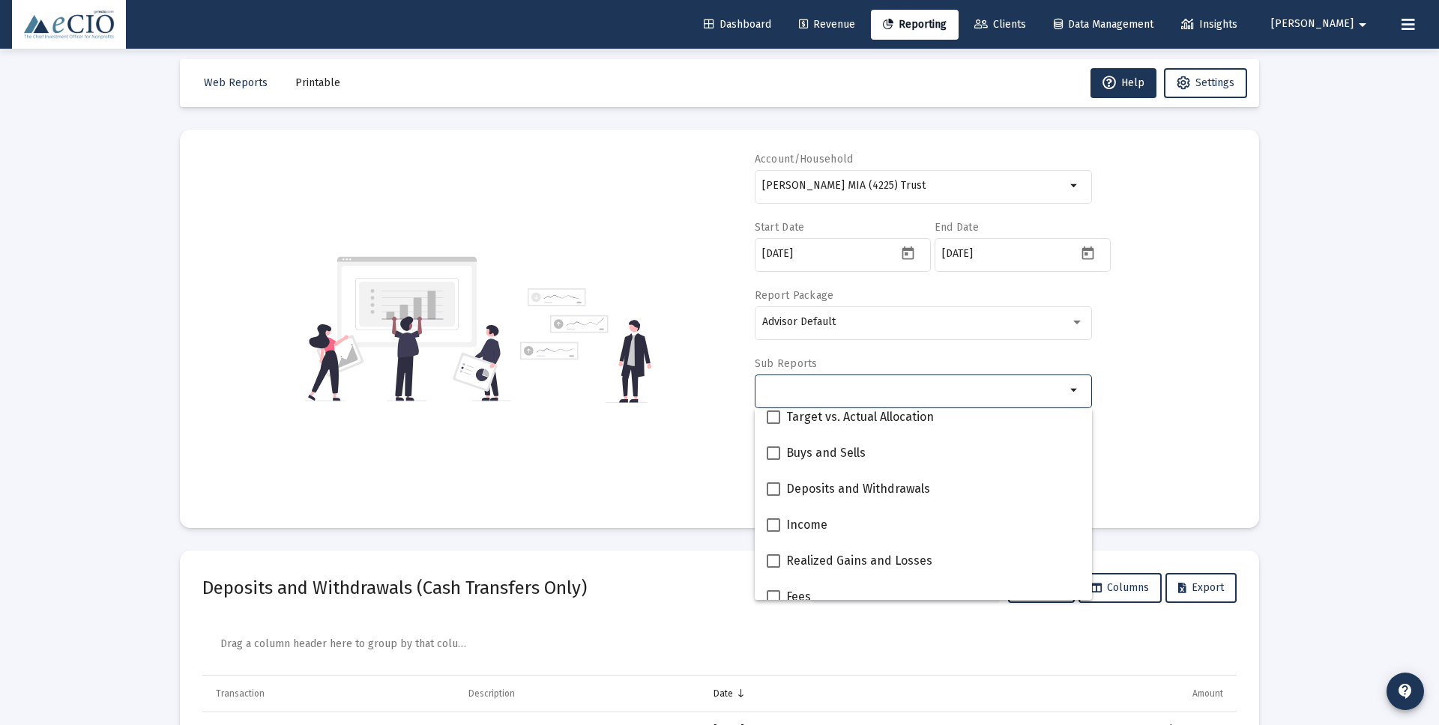
scroll to position [408, 0]
click at [772, 447] on span at bounding box center [772, 450] width 13 height 13
click at [772, 457] on input "Buys and Sells" at bounding box center [772, 457] width 1 height 1
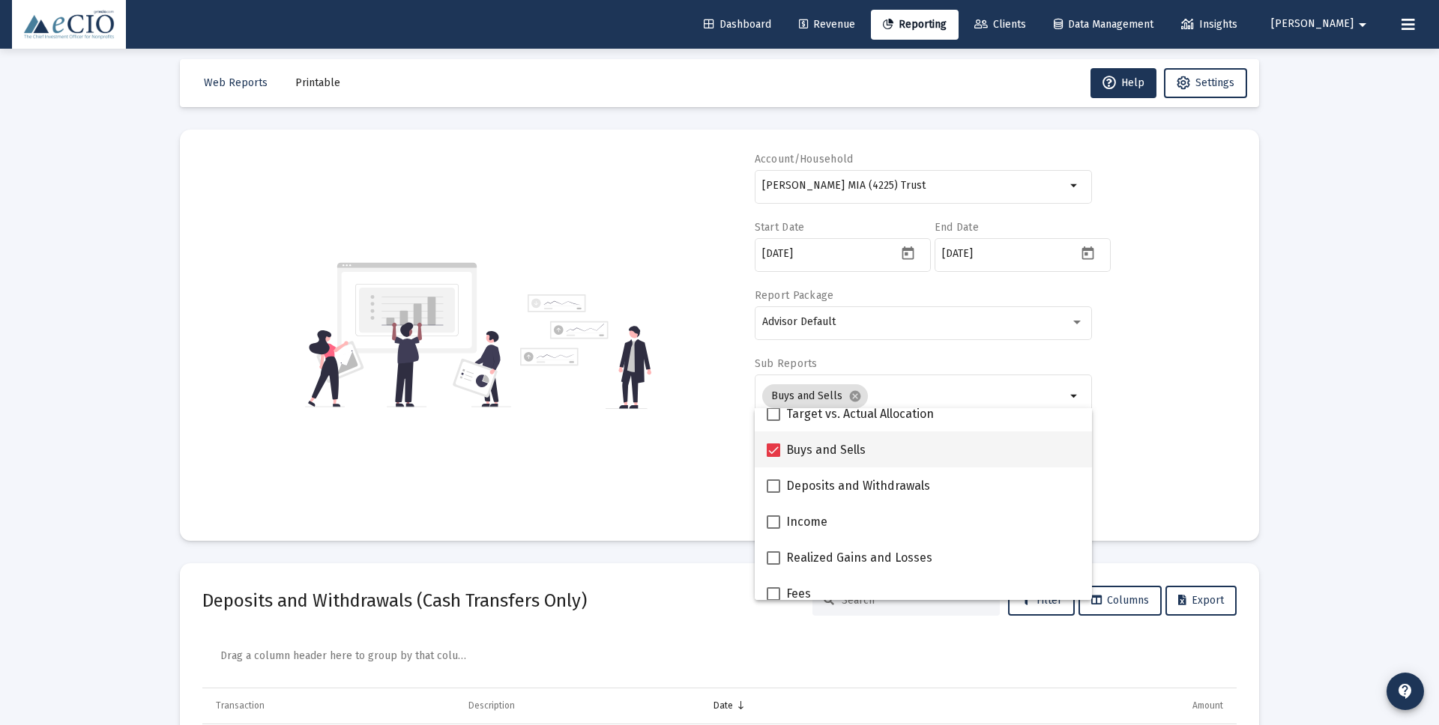
click at [773, 447] on span at bounding box center [772, 450] width 13 height 13
click at [773, 457] on input "Buys and Sells" at bounding box center [772, 457] width 1 height 1
checkbox input "false"
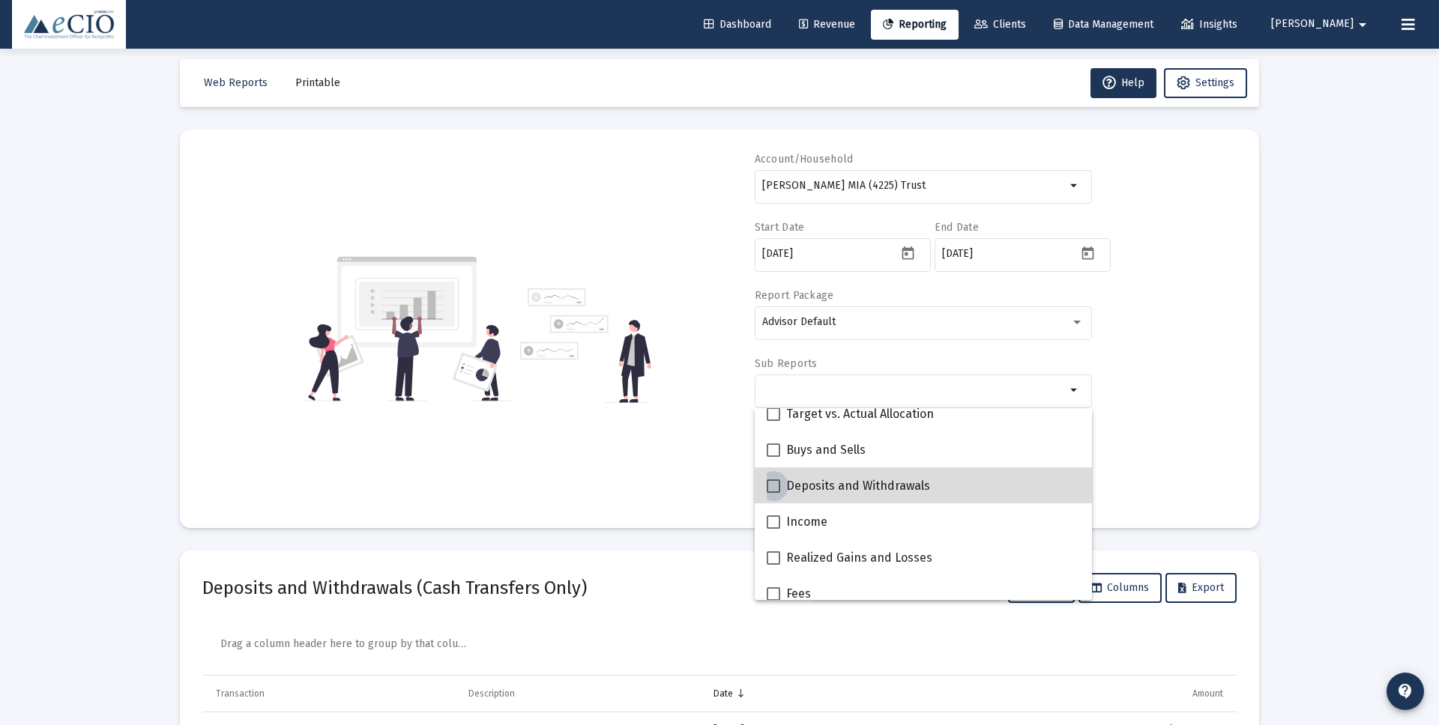
drag, startPoint x: 776, startPoint y: 483, endPoint x: 887, endPoint y: 494, distance: 111.5
click at [777, 483] on span at bounding box center [772, 486] width 13 height 13
click at [773, 493] on input "Deposits and Withdrawals" at bounding box center [772, 493] width 1 height 1
checkbox input "true"
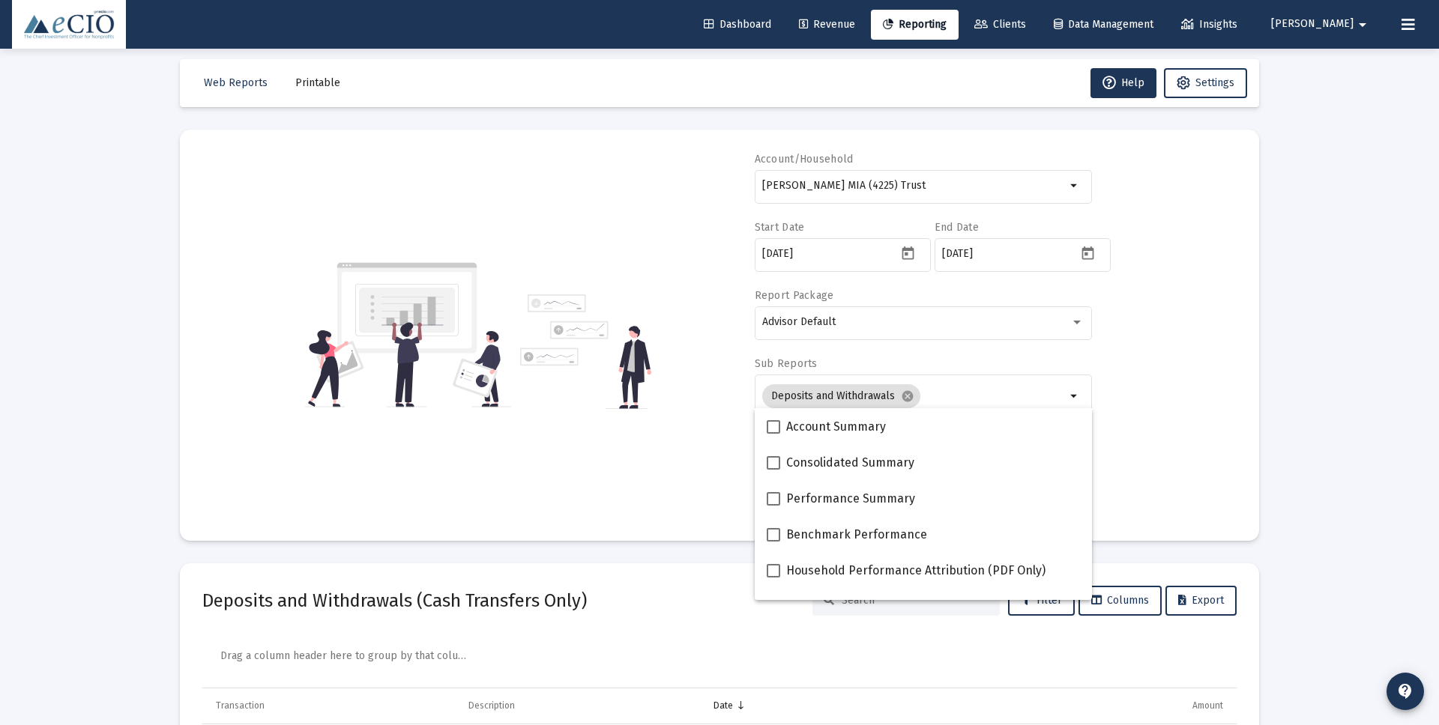
scroll to position [0, 0]
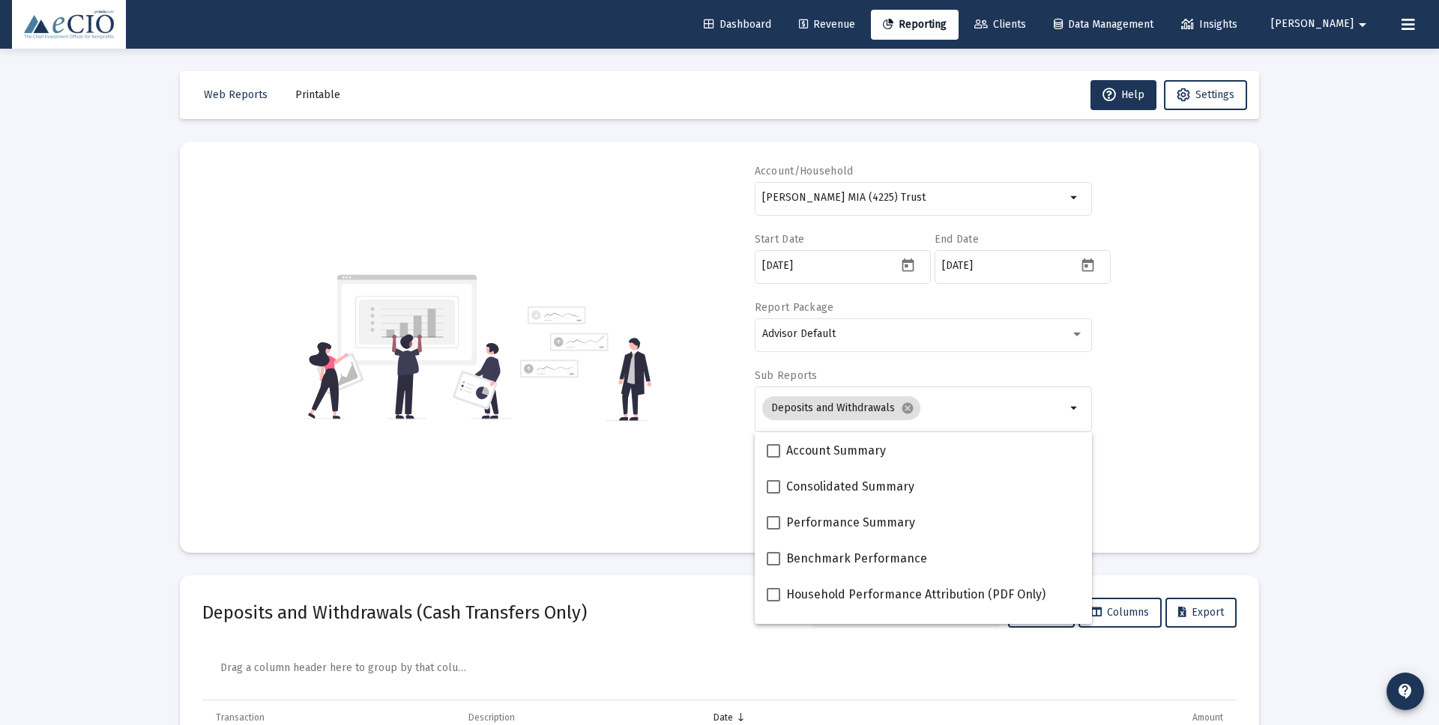
click at [1197, 488] on div "Account/Household [PERSON_NAME] MIA (4225) Trust arrow_drop_down Start Date [DA…" at bounding box center [719, 347] width 1034 height 366
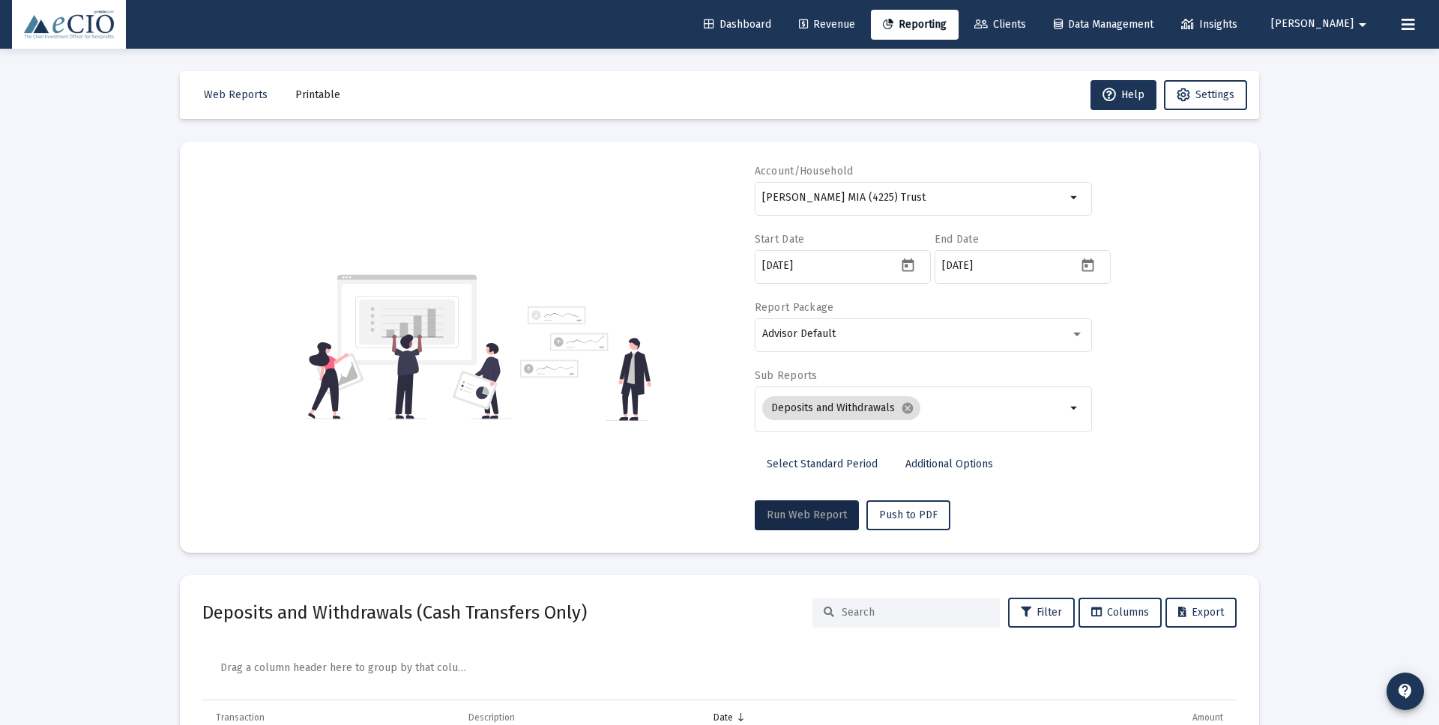
click at [818, 511] on span "Run Web Report" at bounding box center [806, 515] width 80 height 13
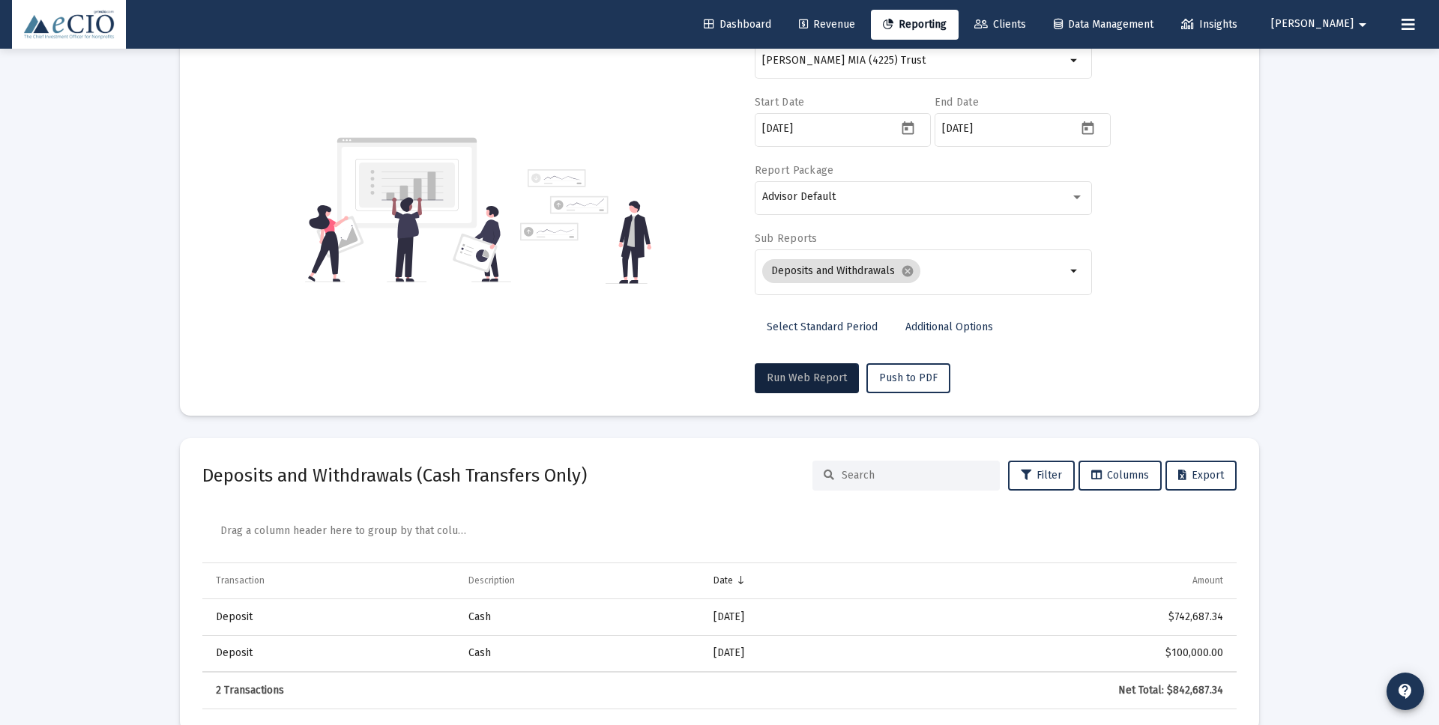
scroll to position [166, 0]
